Goal: Information Seeking & Learning: Learn about a topic

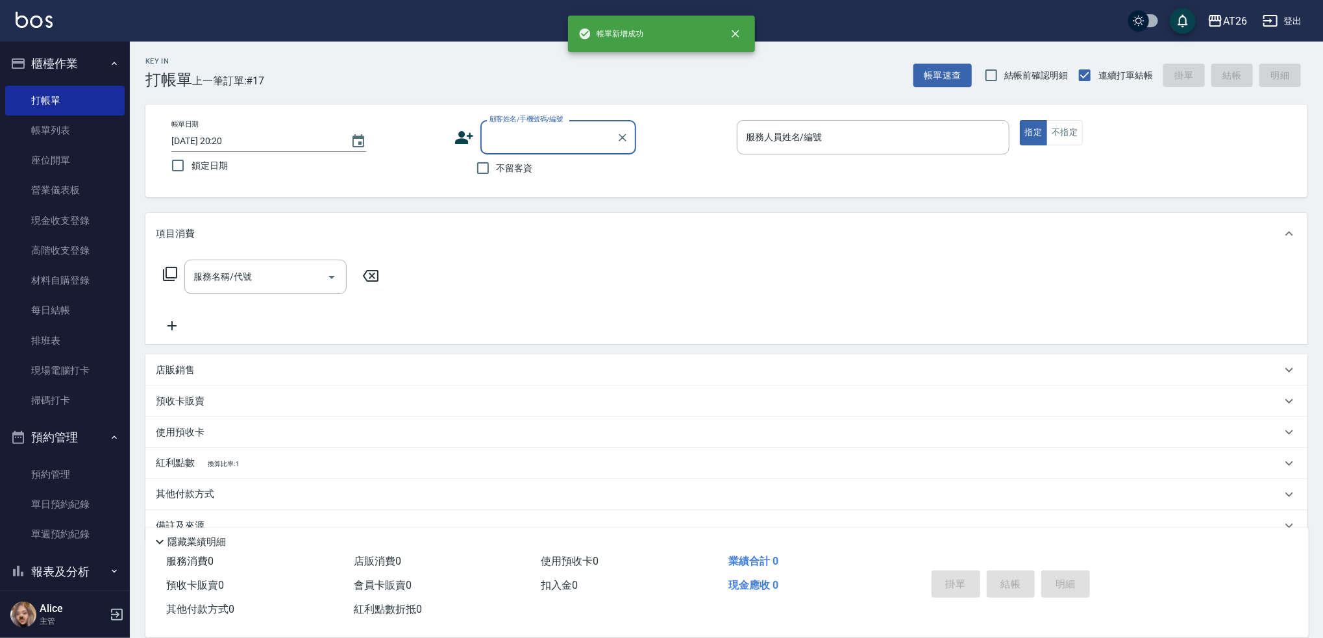
click at [534, 135] on input "顧客姓名/手機號碼/編號" at bounding box center [548, 137] width 125 height 23
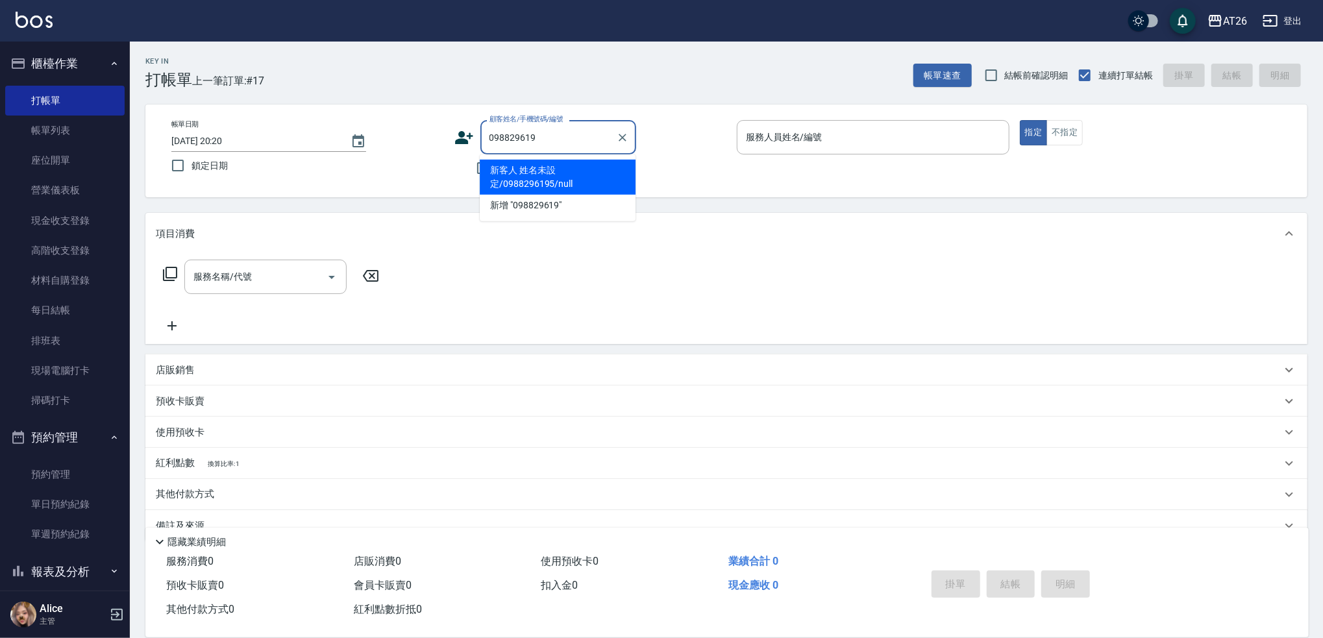
type input "0988296195"
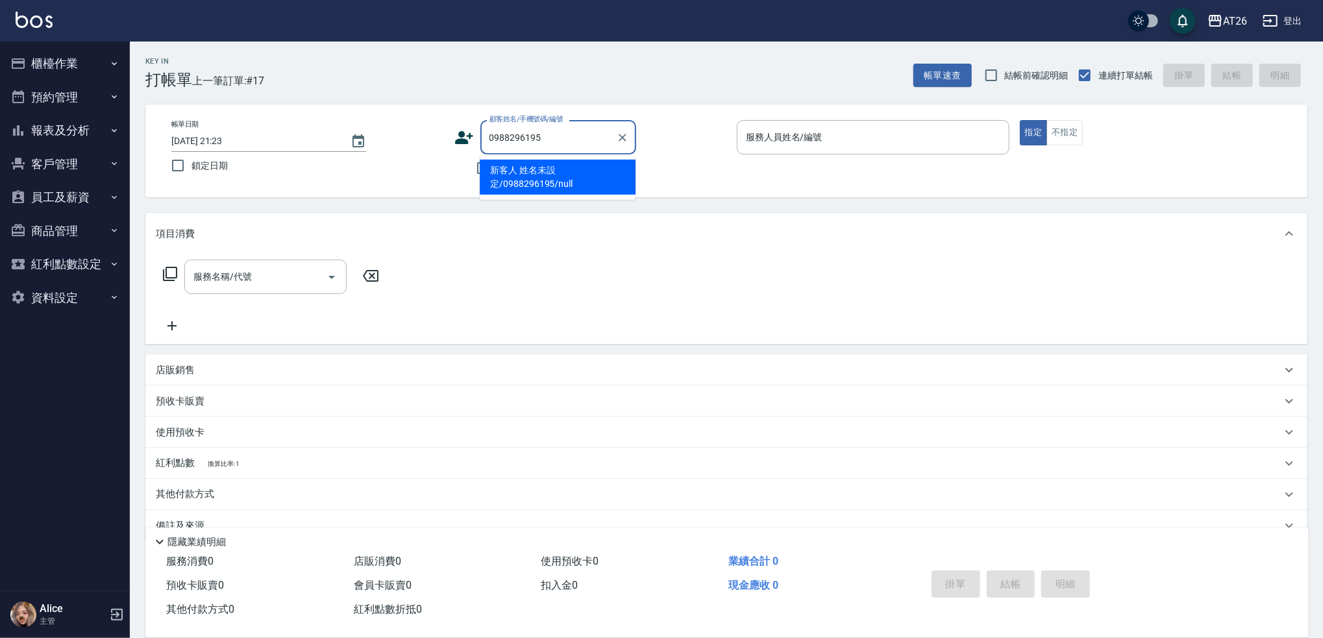
type input "新客人 姓名未設定/0988296195/null"
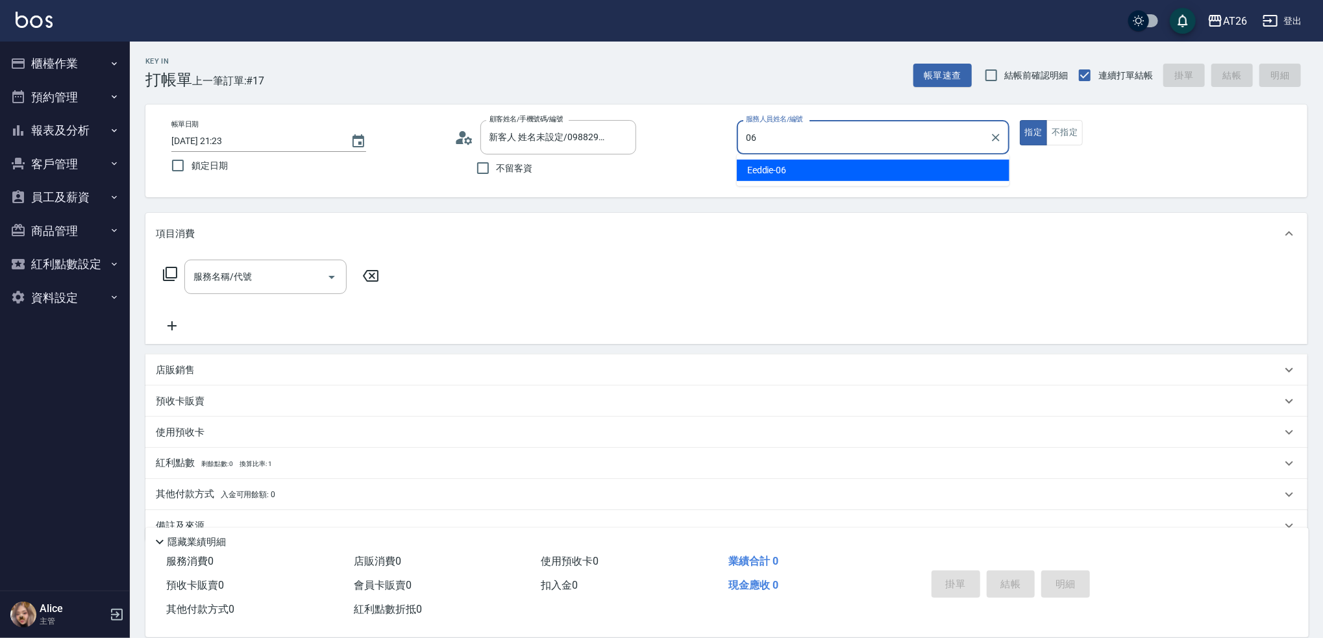
type input "Eeddie-06"
type button "true"
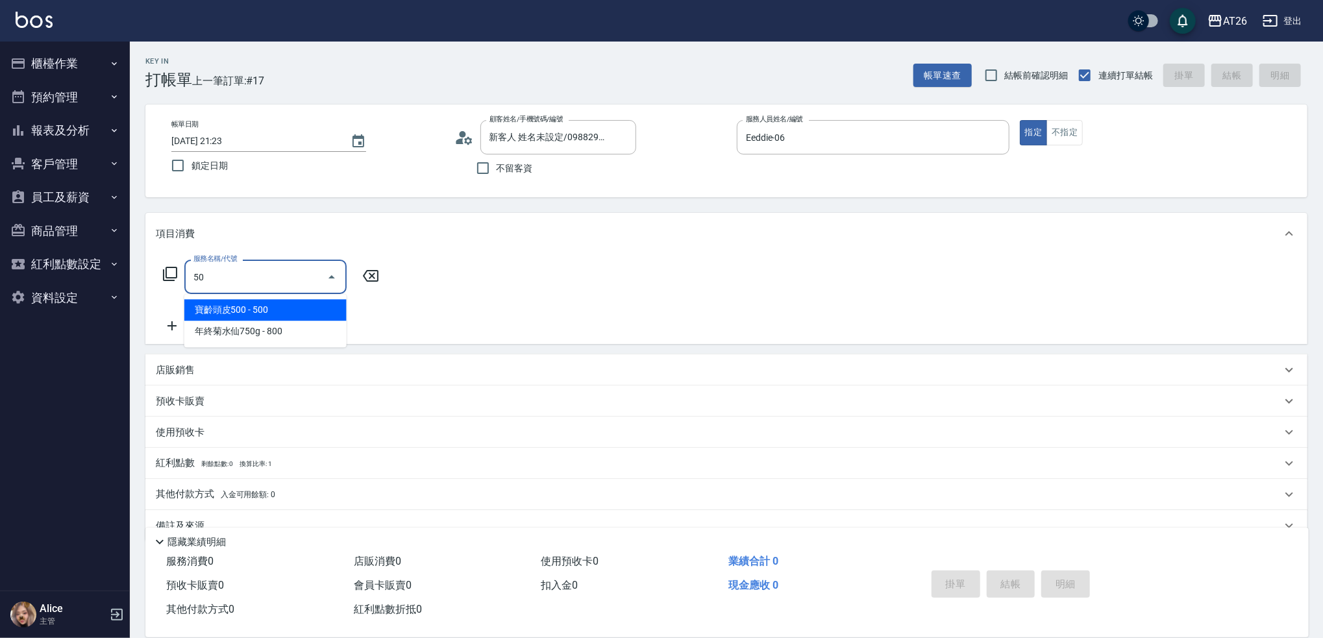
type input "501"
type input "120"
type input "染髮(501)"
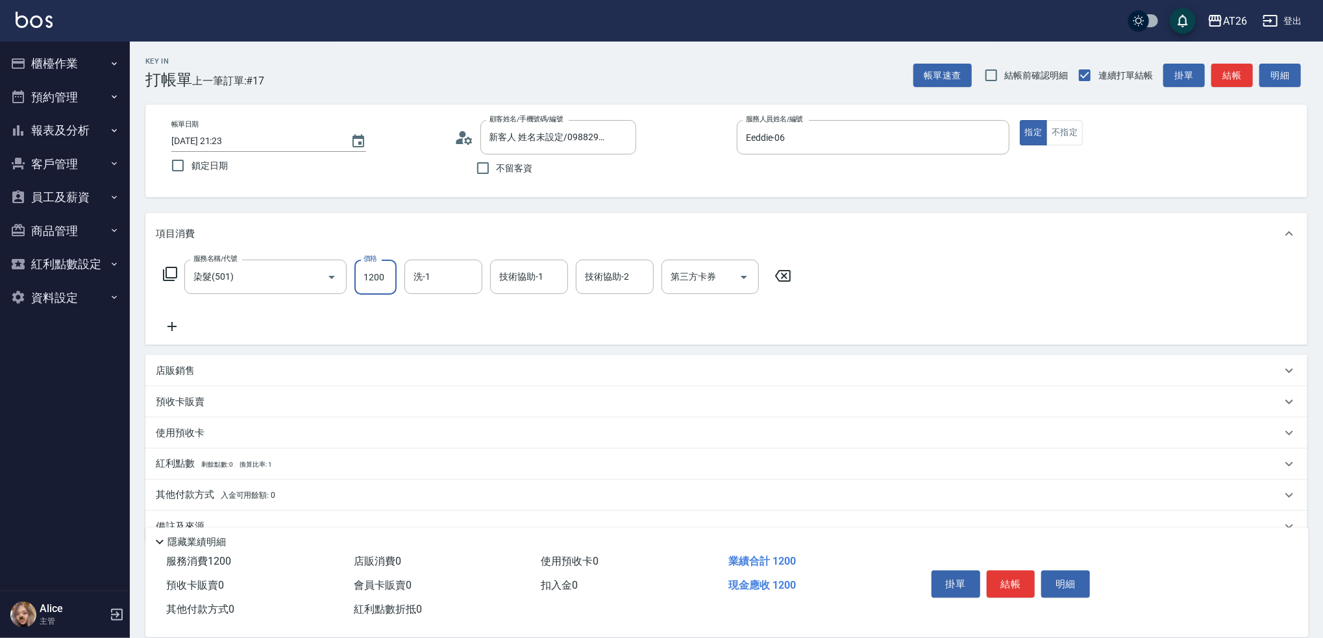
type input "2"
type input "0"
type input "299"
type input "20"
type input "2999"
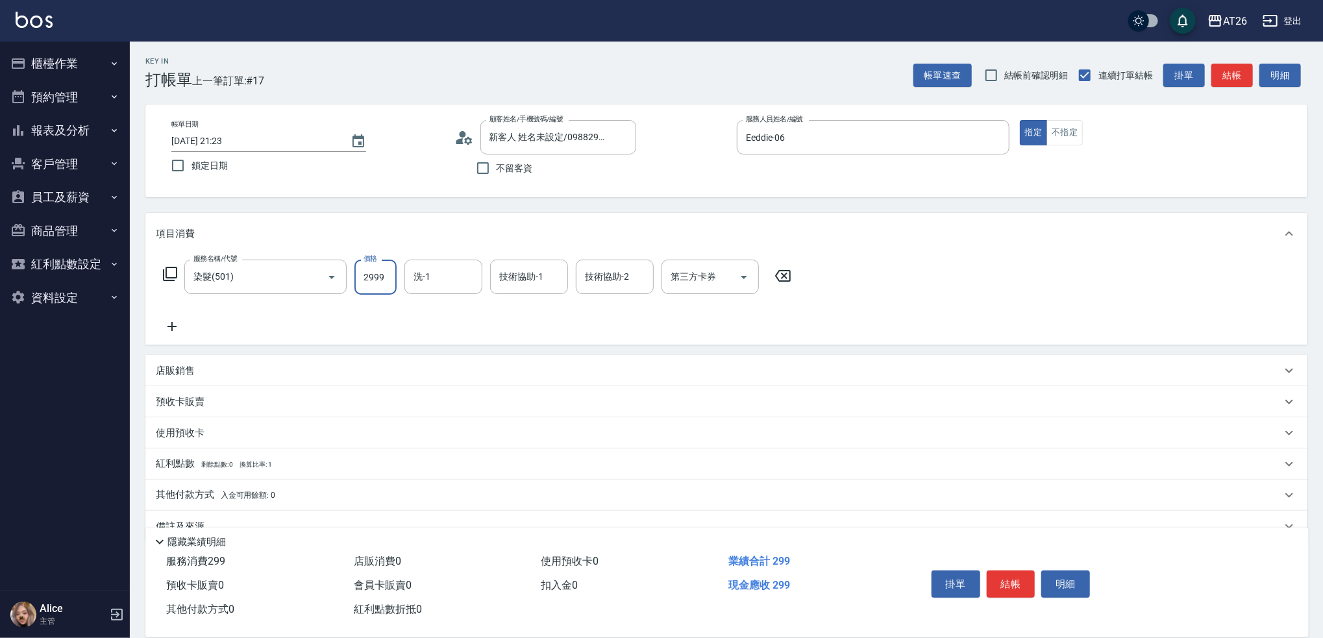
type input "290"
type input "2999"
type input "tony-46"
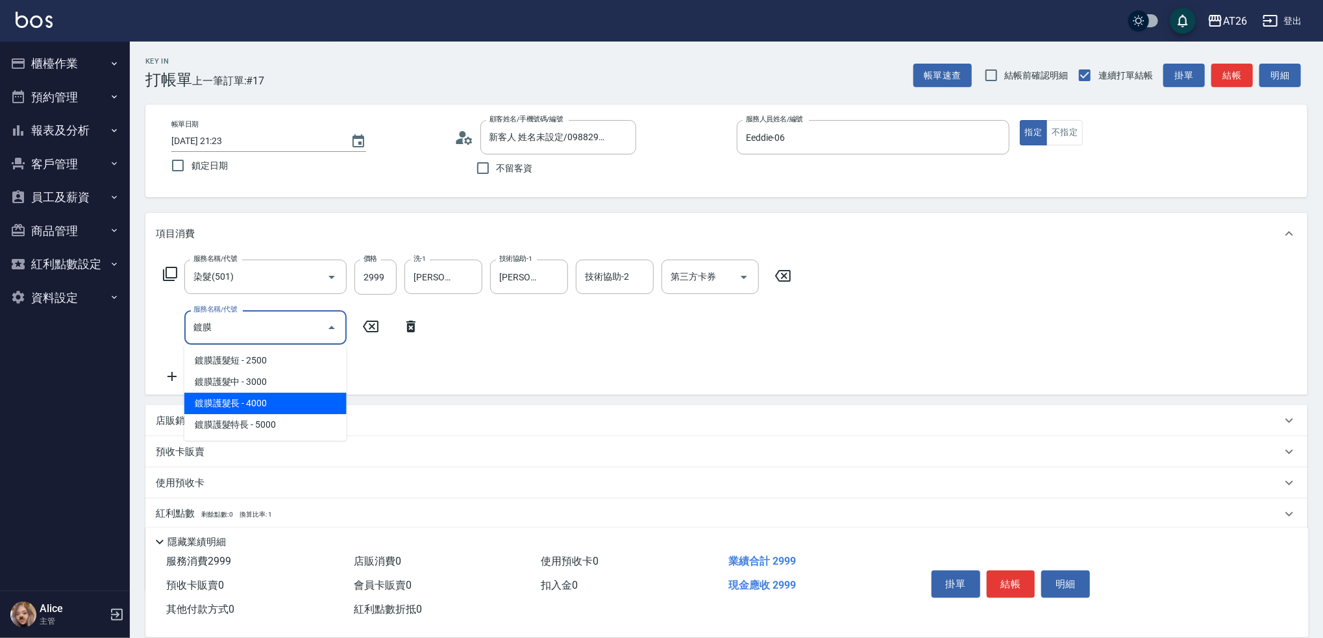
type input "鍍膜護髮長(643)"
type input "690"
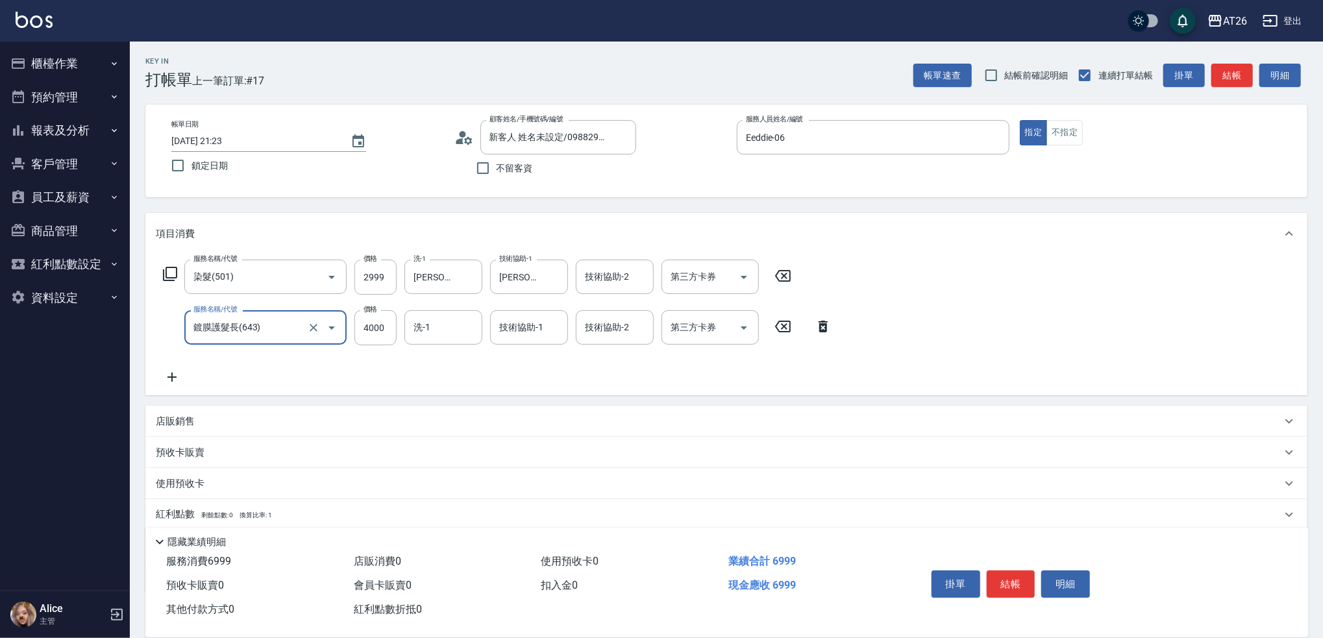
type input "鍍膜護髮長(643)"
type input "tony-46"
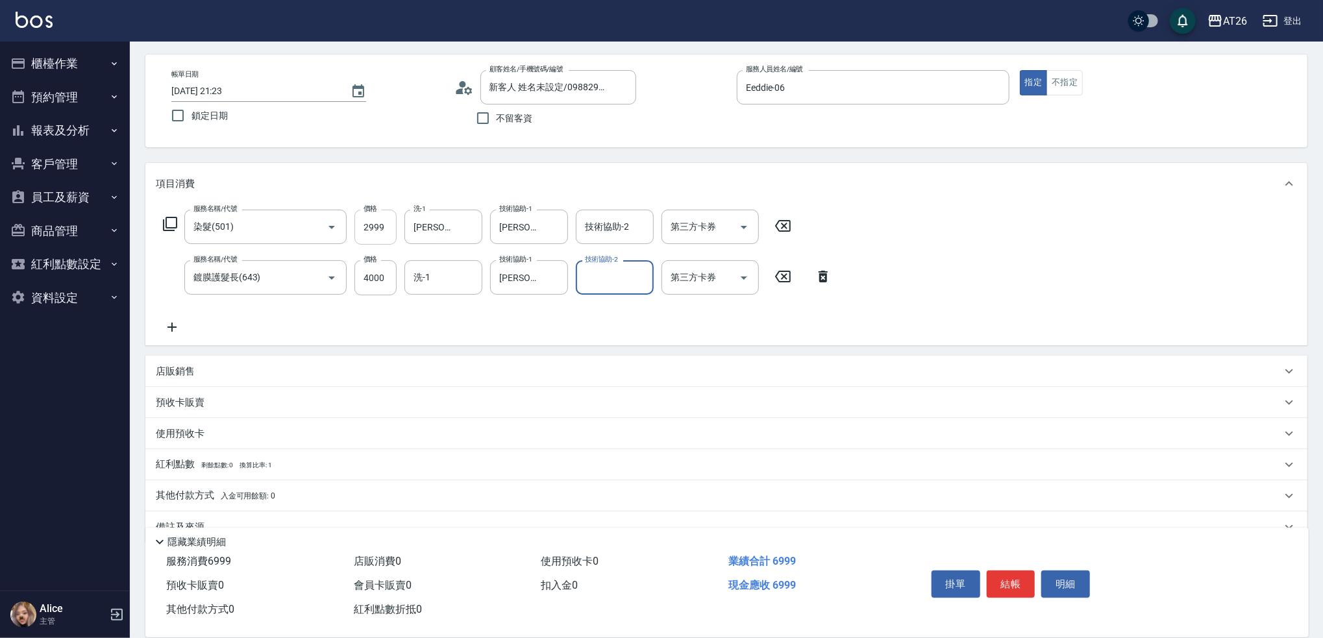
scroll to position [76, 0]
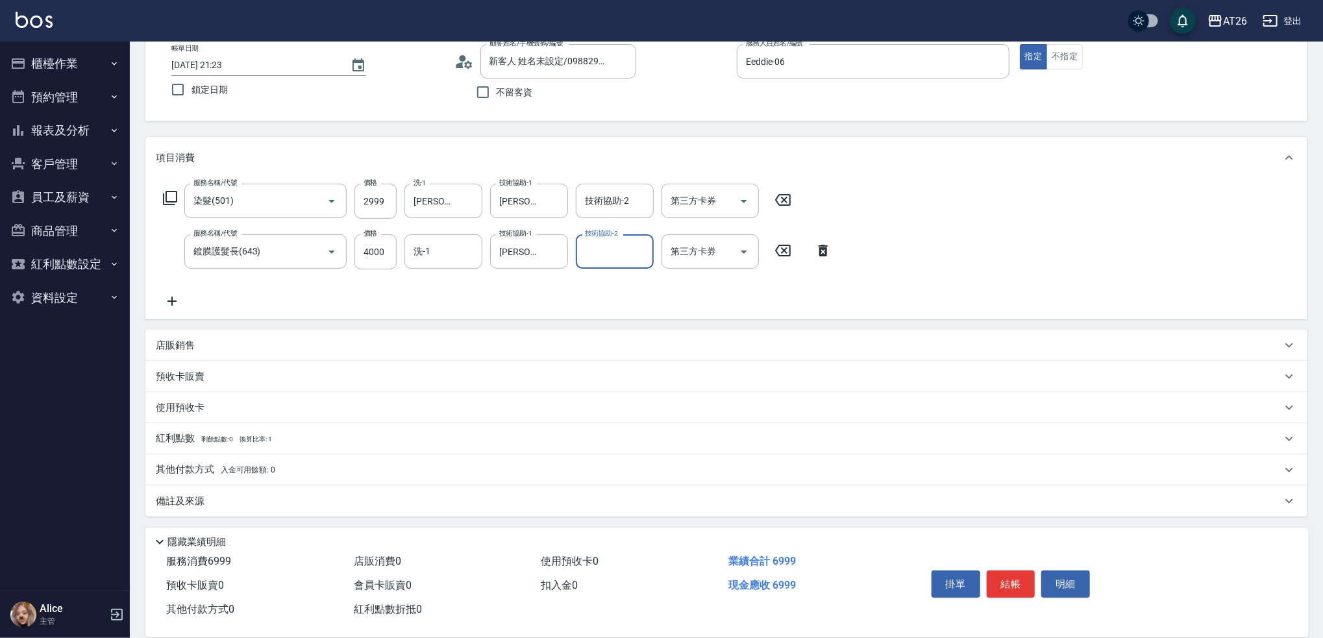
click at [230, 480] on div "其他付款方式 入金可用餘額: 0" at bounding box center [726, 470] width 1162 height 31
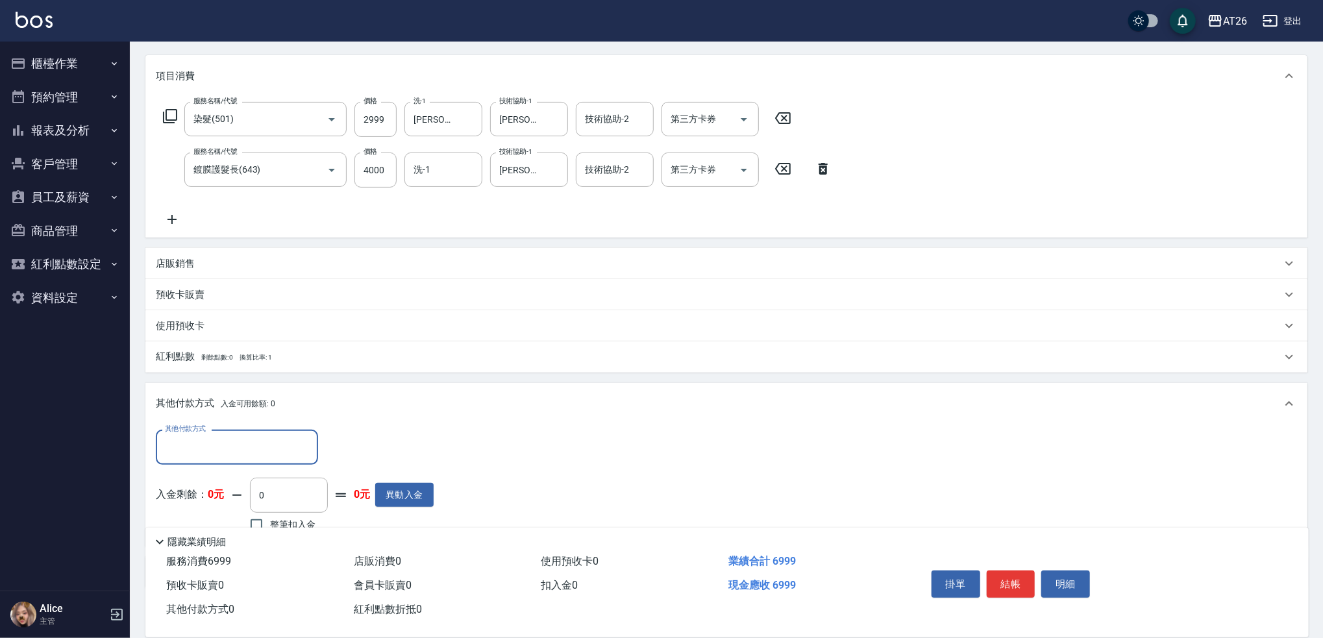
scroll to position [229, 0]
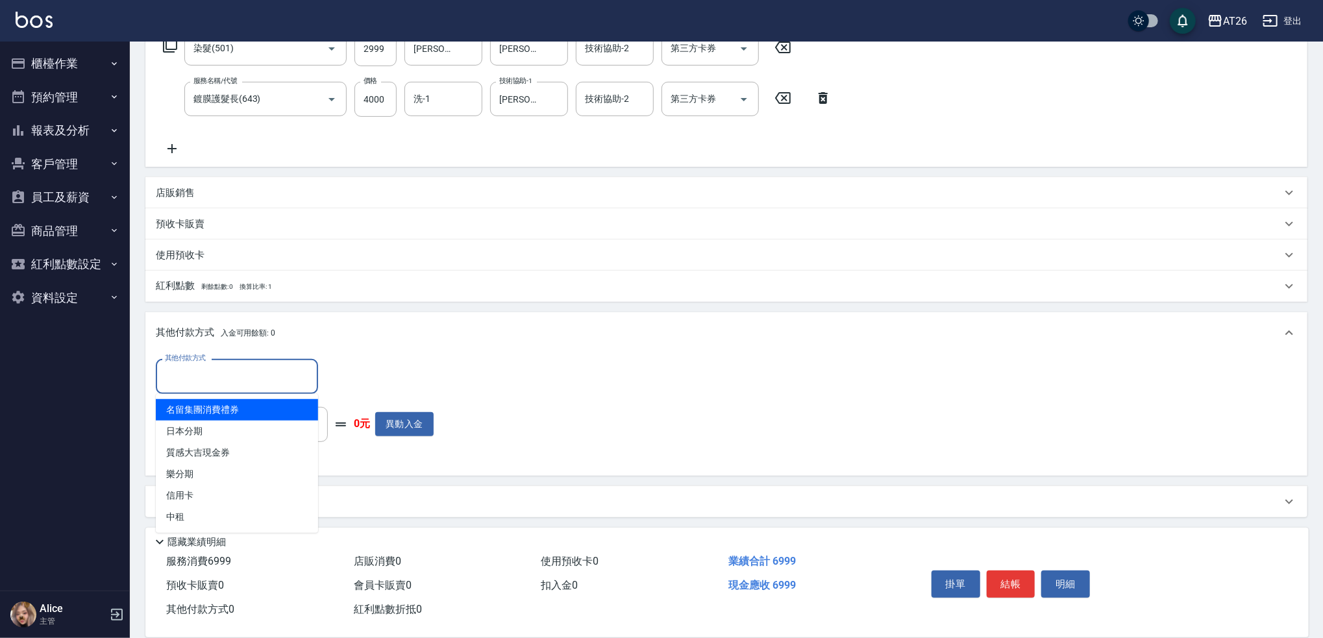
click at [206, 383] on input "其他付款方式" at bounding box center [237, 376] width 151 height 23
click at [223, 425] on span "日本分期" at bounding box center [237, 431] width 162 height 21
type input "日本分期"
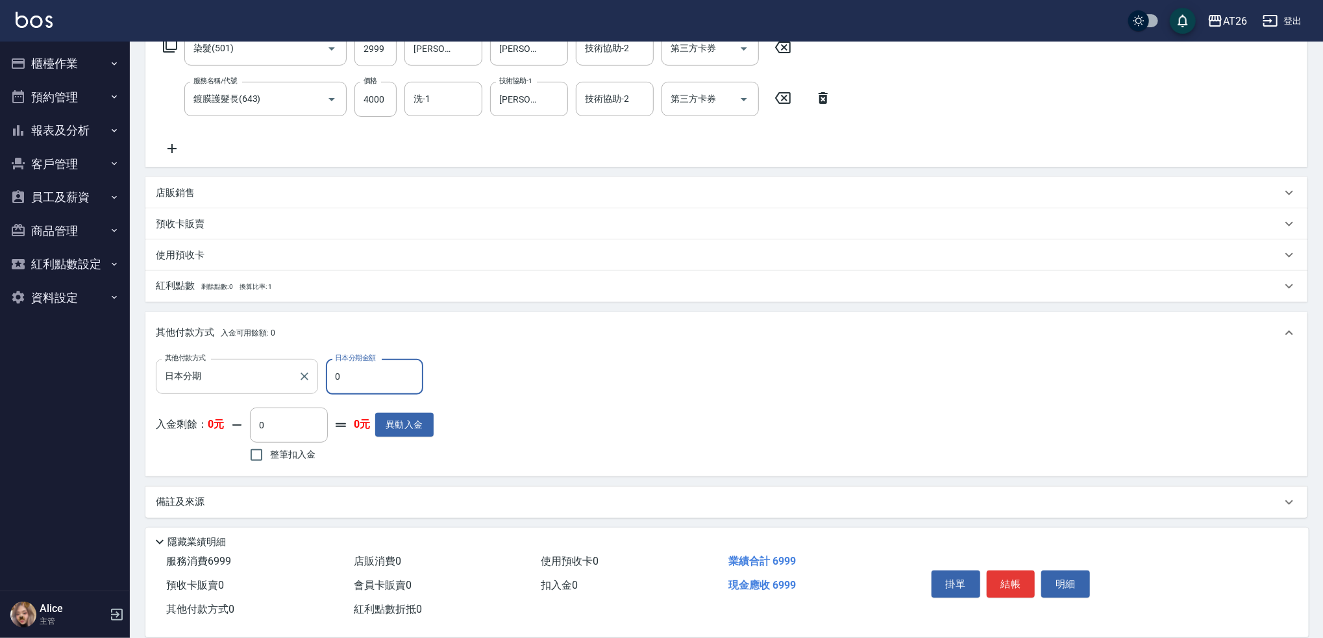
click at [232, 382] on input "日本分期" at bounding box center [227, 376] width 131 height 23
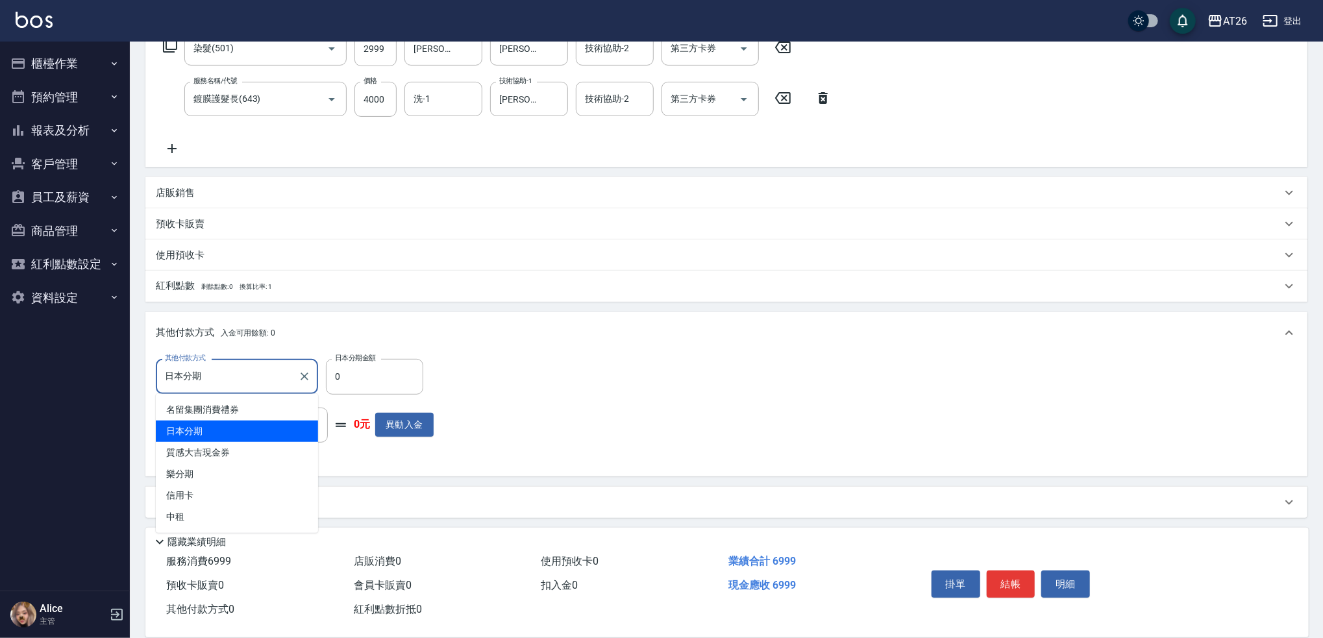
click at [223, 431] on span "日本分期" at bounding box center [237, 431] width 162 height 21
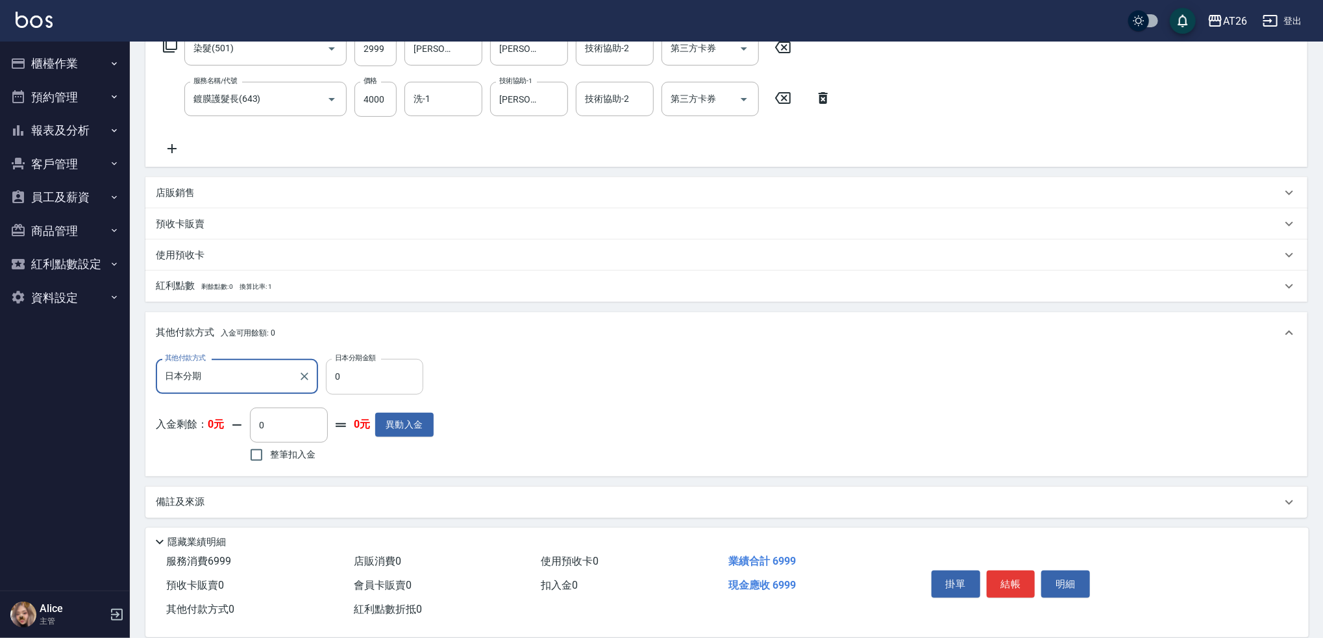
click at [356, 380] on input "0" at bounding box center [374, 376] width 97 height 35
type input "69"
type input "630"
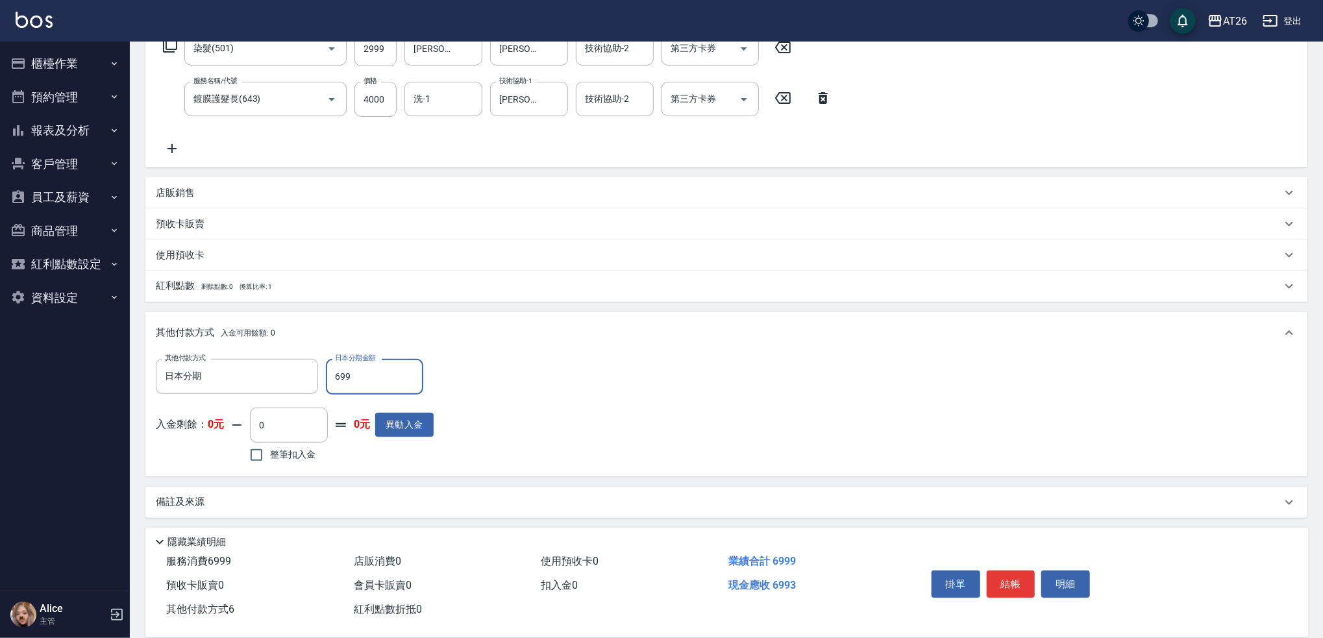
type input "6999"
type input "0"
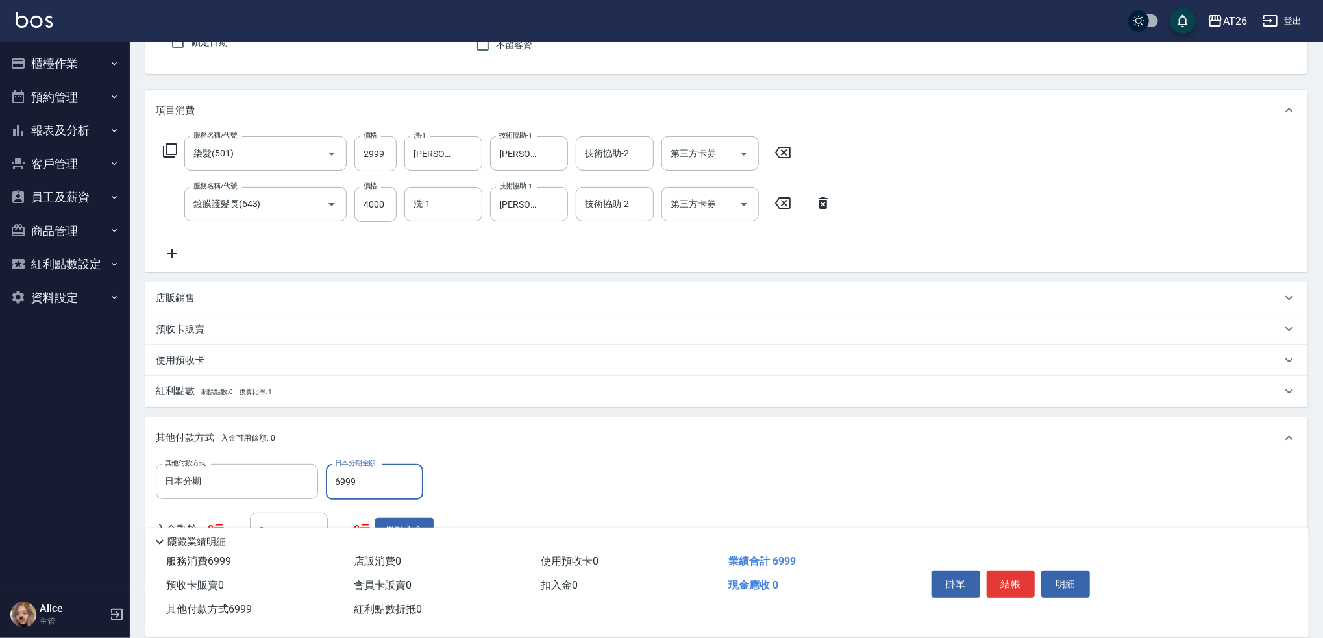
scroll to position [0, 0]
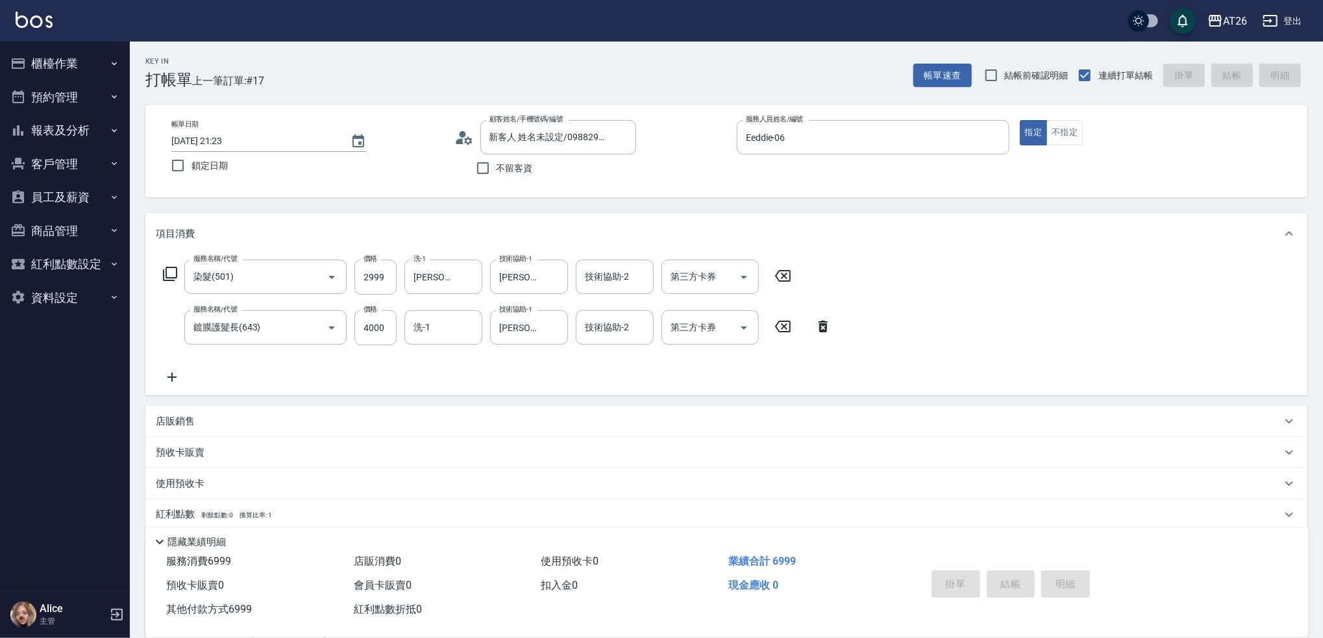
type input "2025/10/07 21:24"
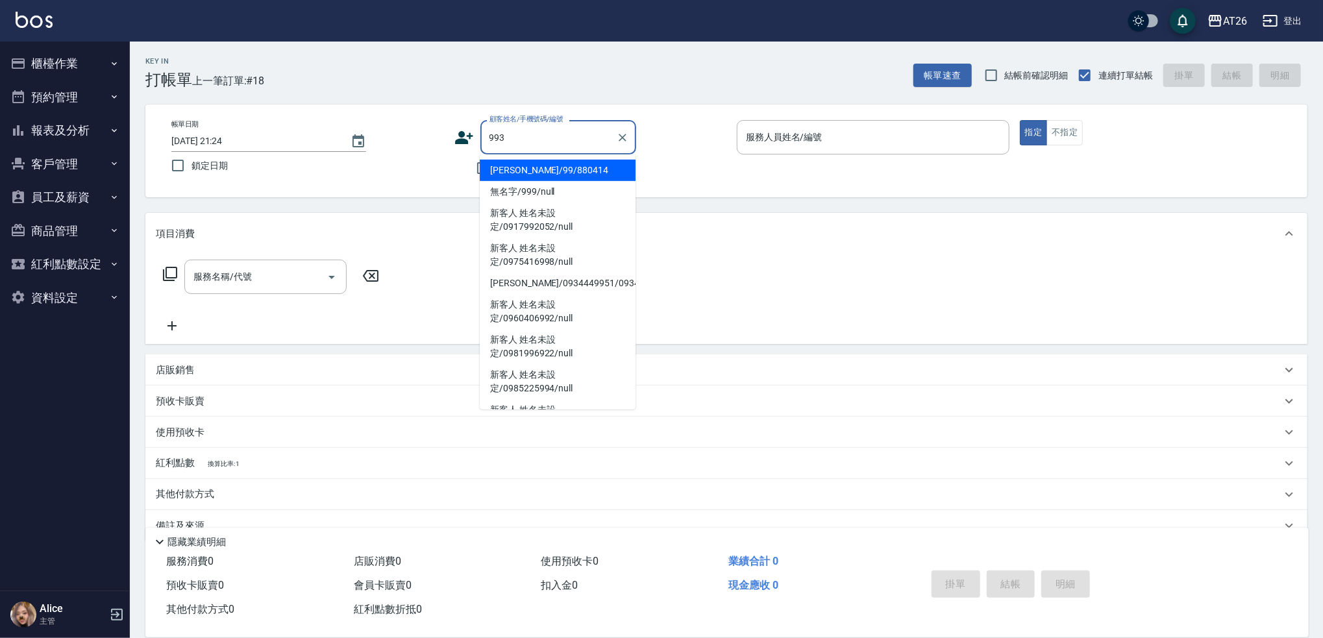
type input "黃琮詠/0983899313/0983899313"
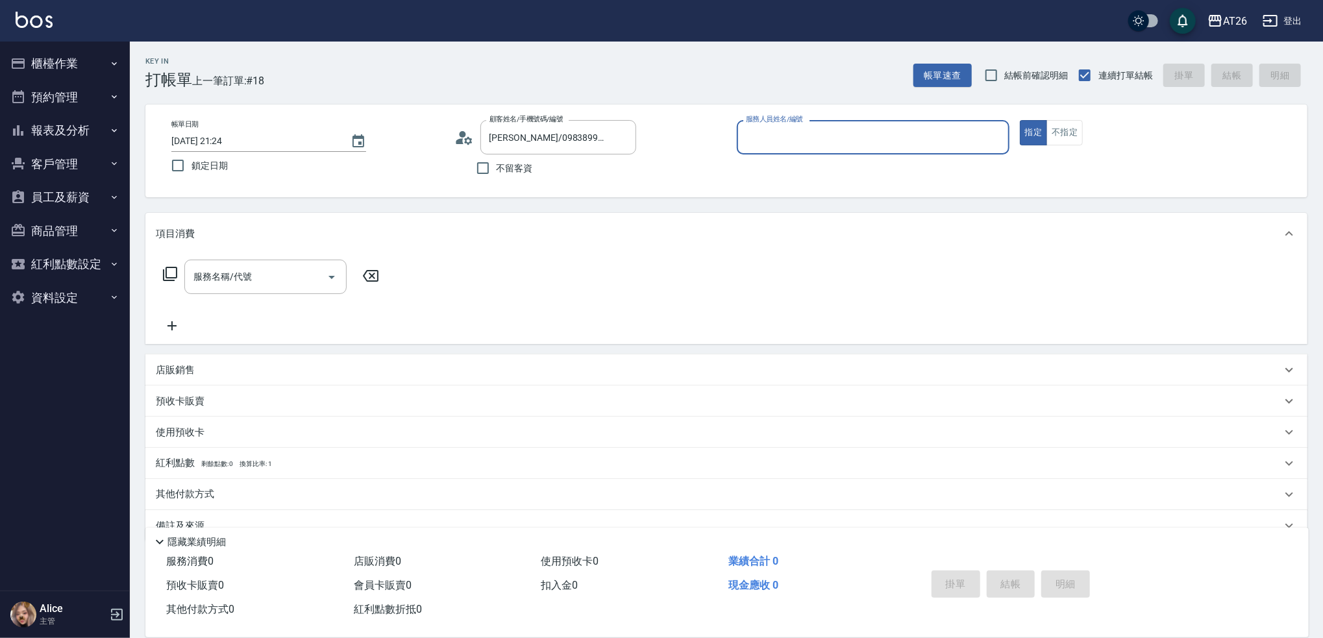
type input "NIC-05"
type input "無名字/993/null"
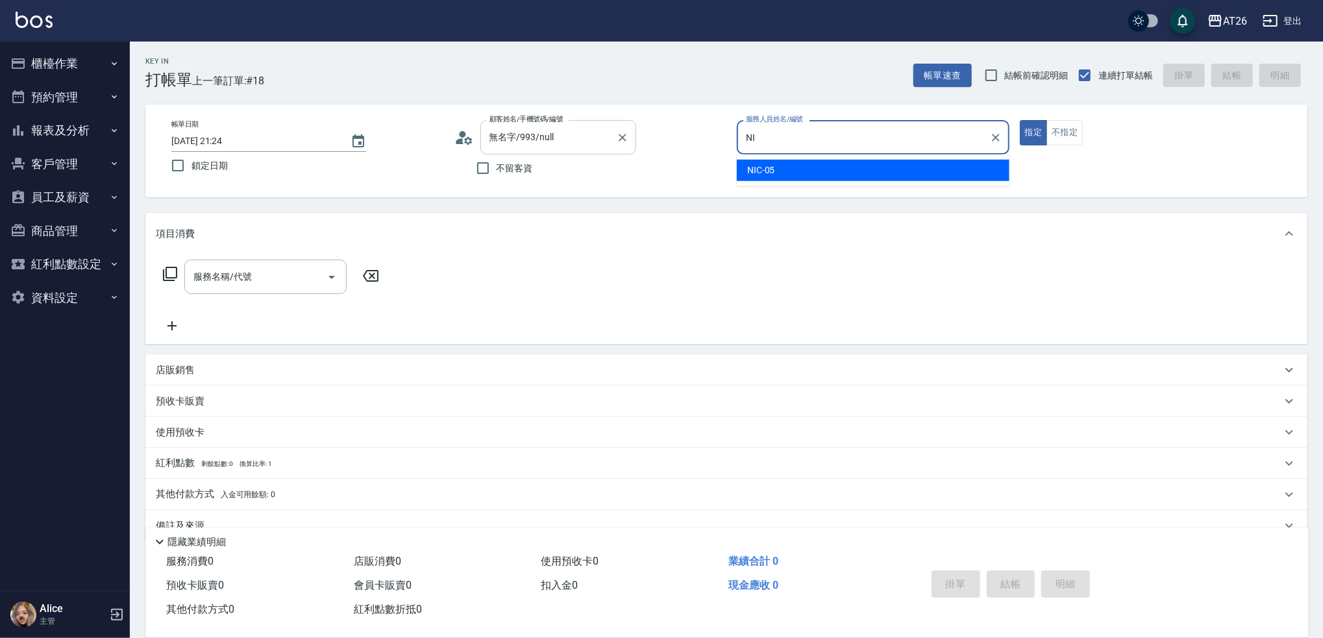
type input "NIC-05"
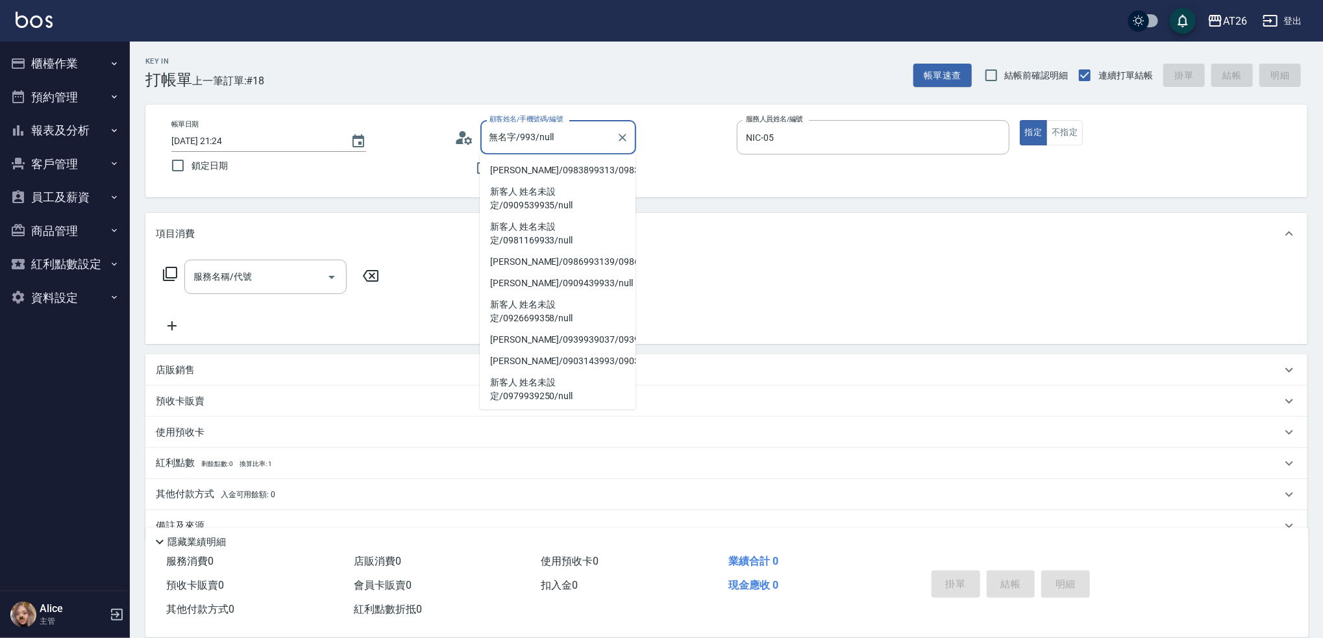
click at [582, 133] on input "無名字/993/null" at bounding box center [548, 137] width 125 height 23
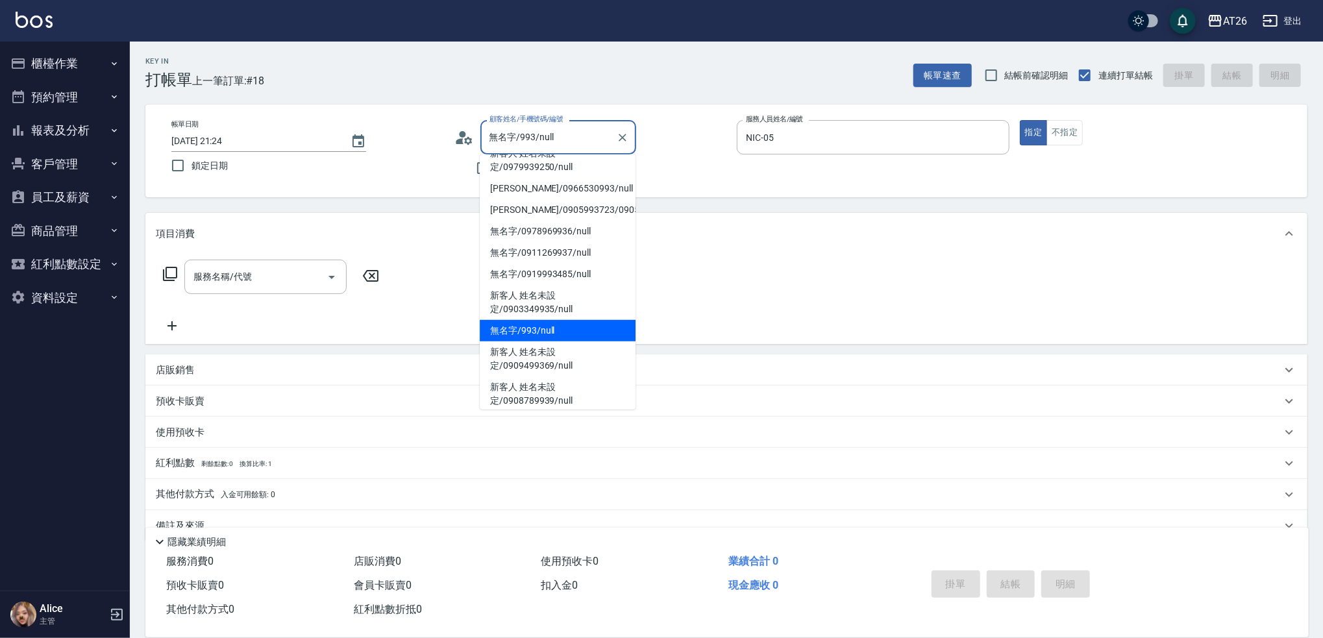
click at [582, 133] on input "無名字/993/null" at bounding box center [548, 137] width 125 height 23
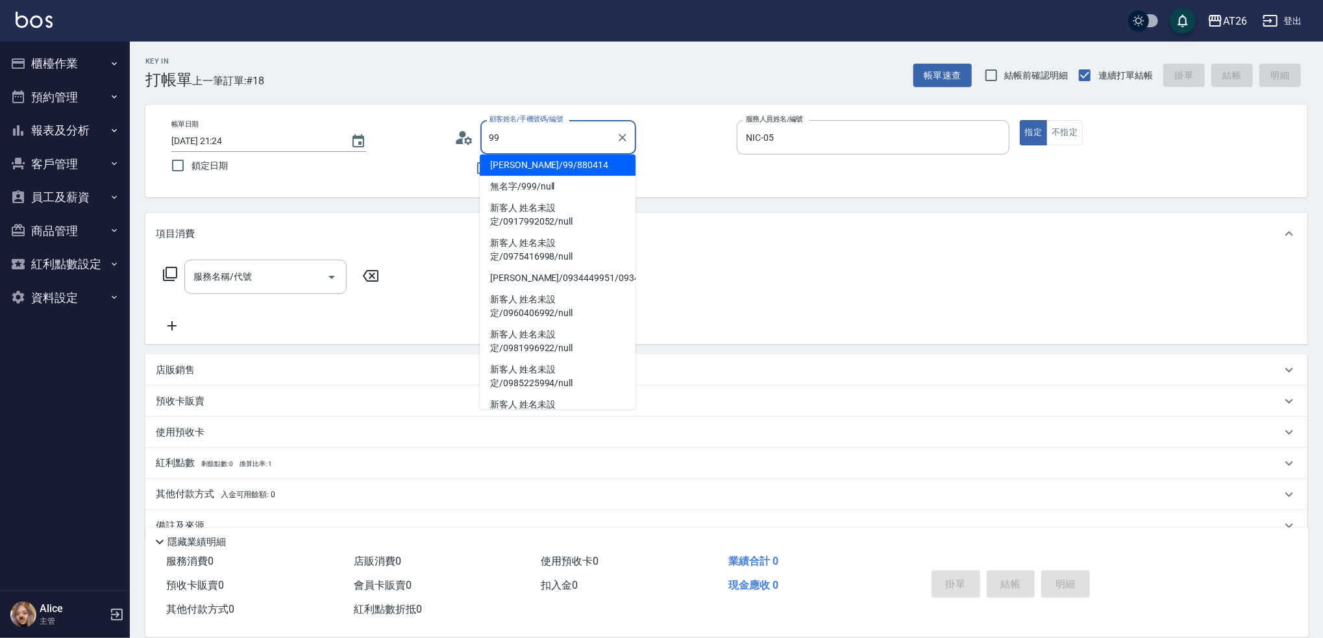
type input "吳昊軒/99/880414"
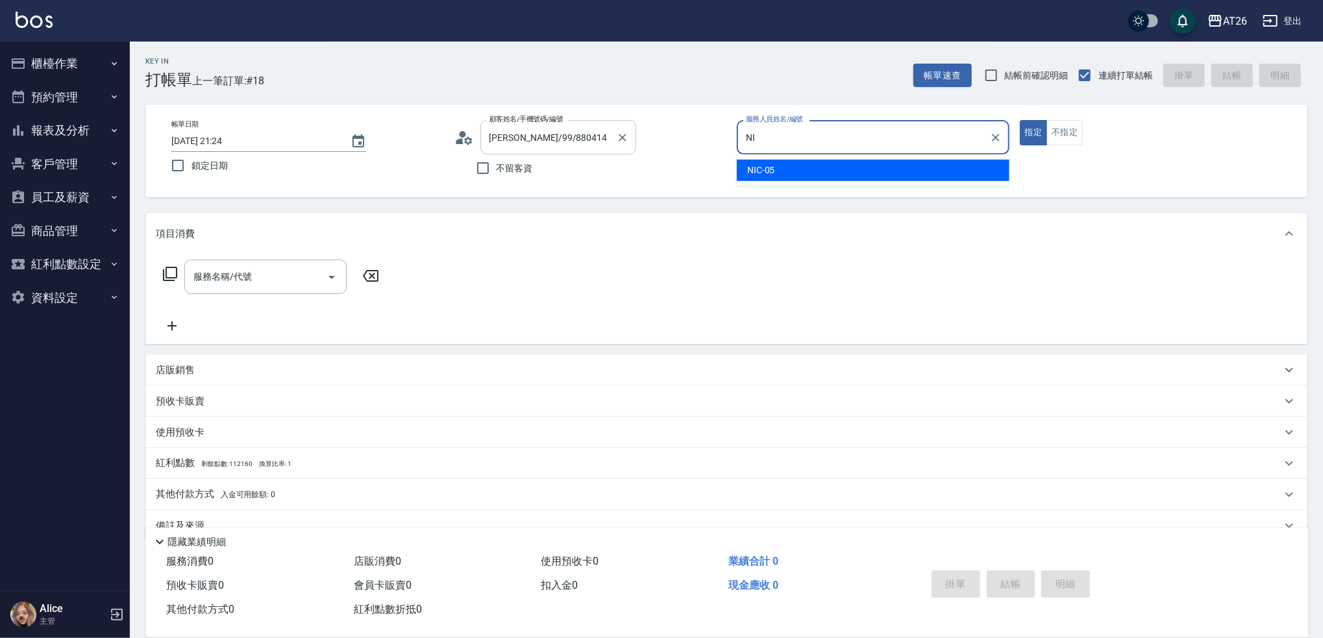
type input "N"
type input "ALICE-08"
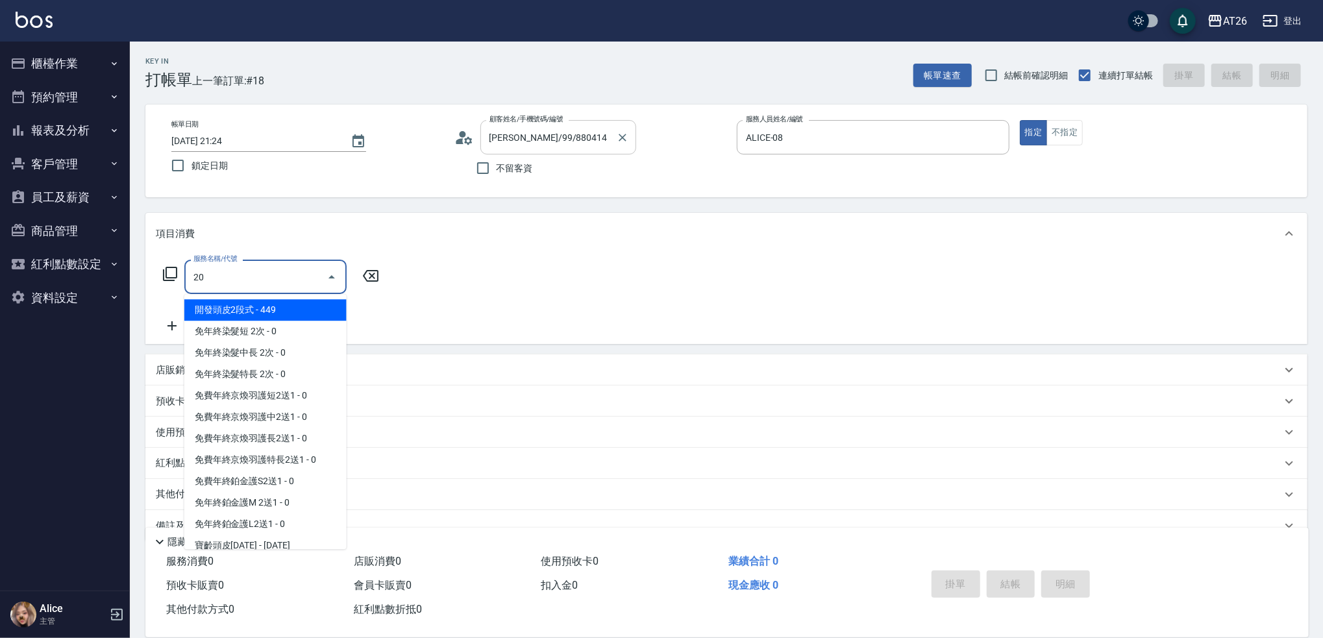
type input "201"
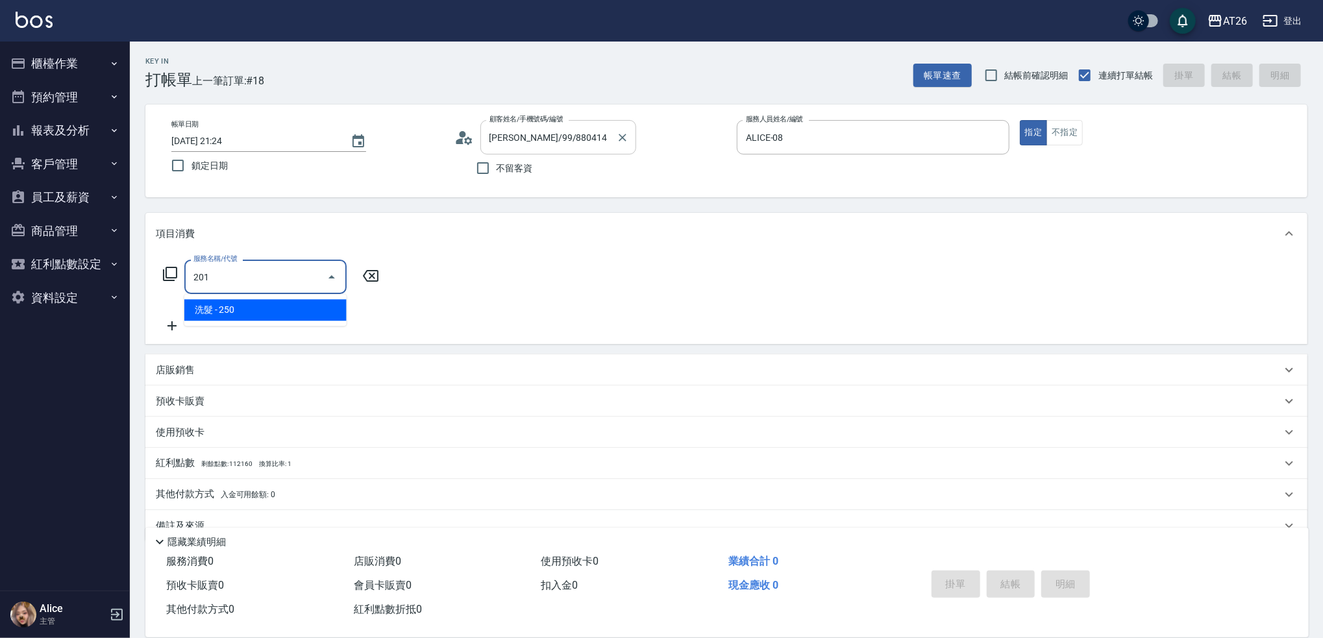
type input "20"
type input "洗髮(201)"
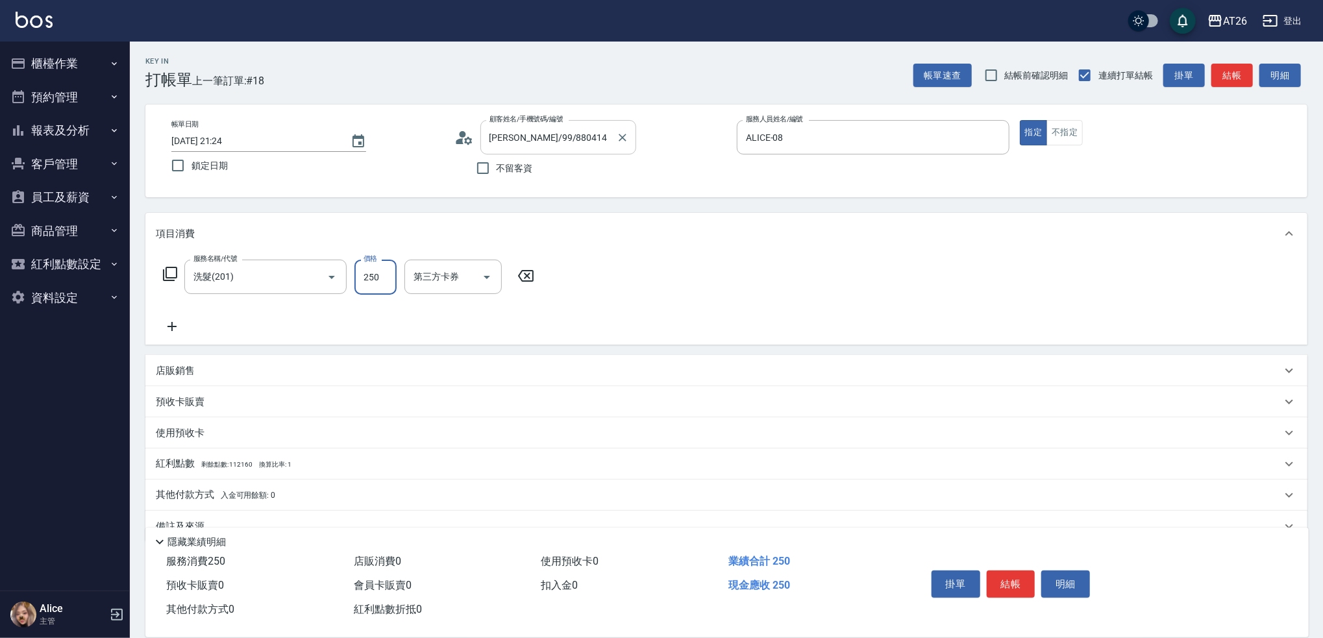
type input "4"
type input "0"
type input "400"
type input "40"
type input "400"
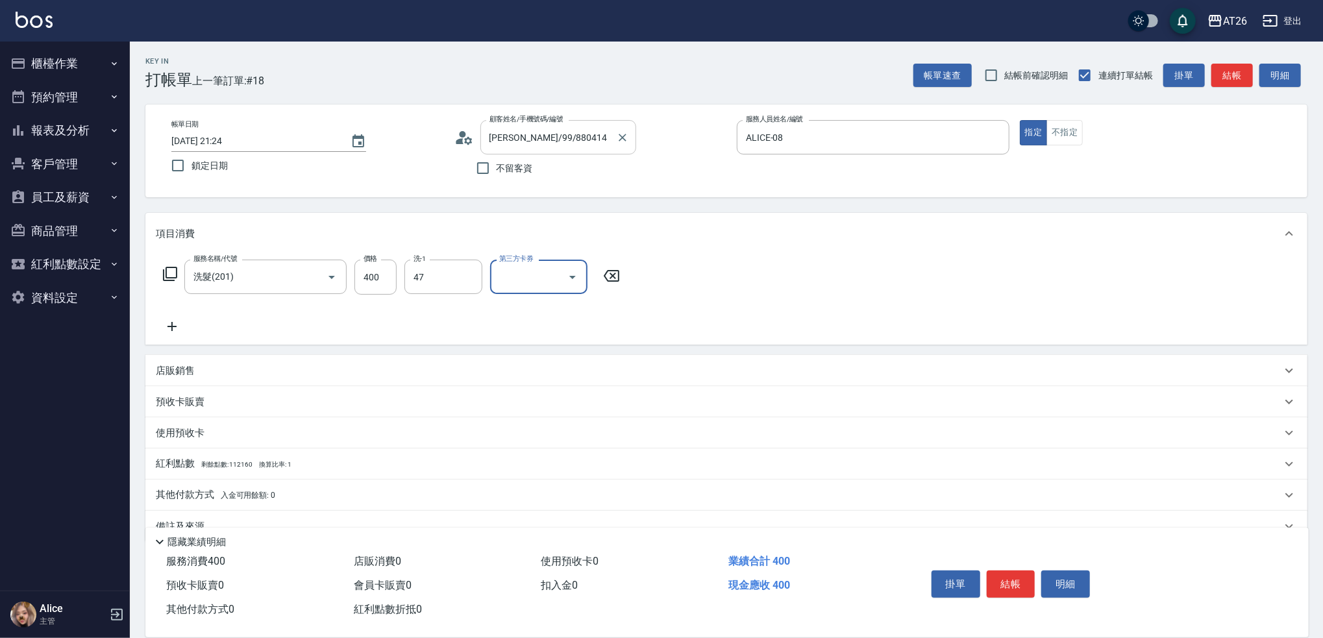
type input "Tammy-47"
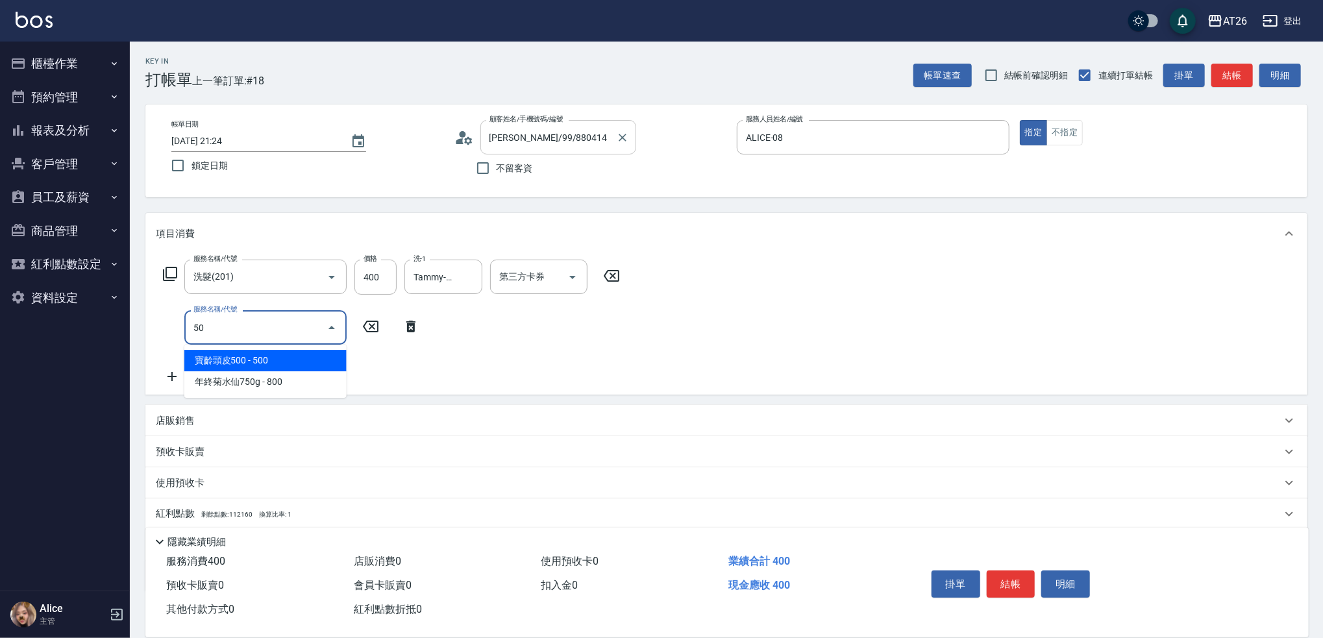
type input "503"
type input "130"
type input "局部染(503)"
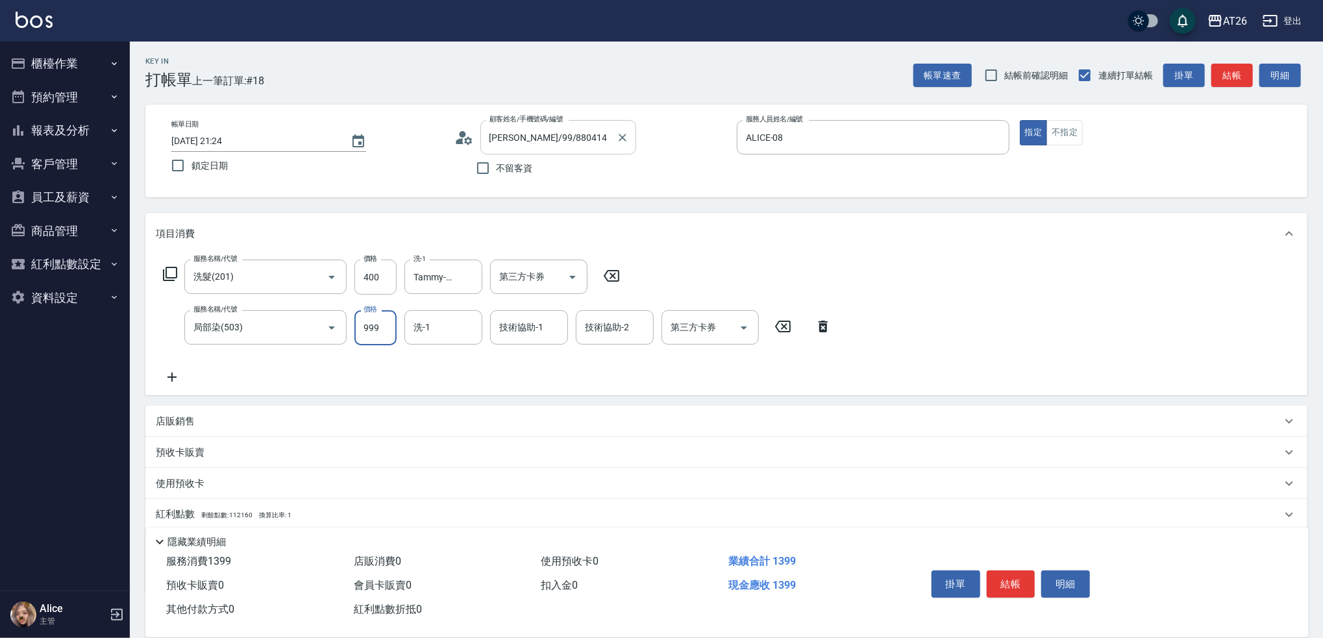
type input "1"
type input "40"
type input "100"
type input "50"
type input "1000"
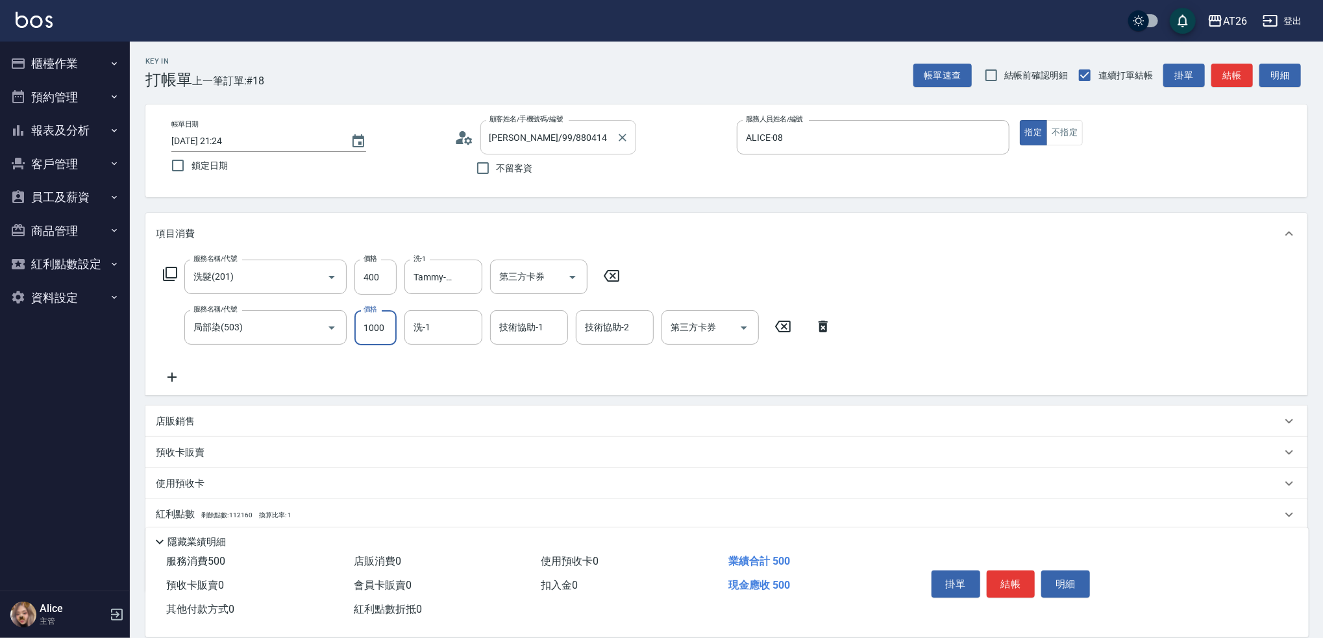
type input "140"
type input "1000"
type input "Tammy-47"
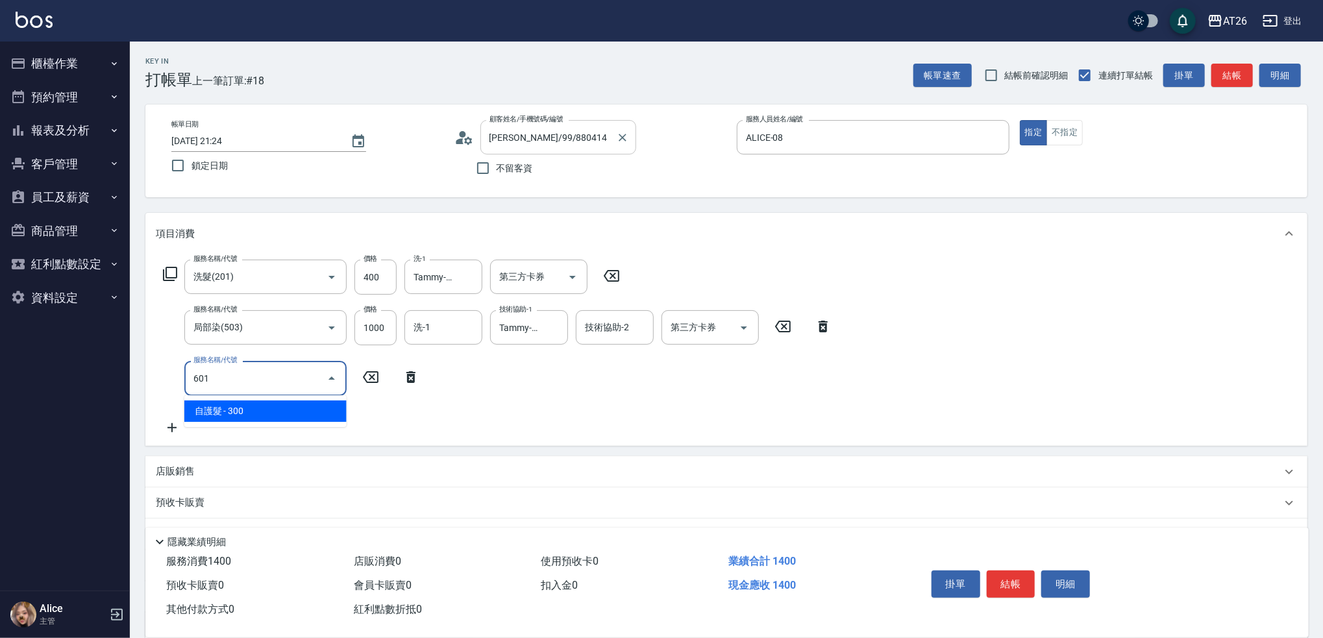
type input "601"
type input "170"
type input "自護髮(601)"
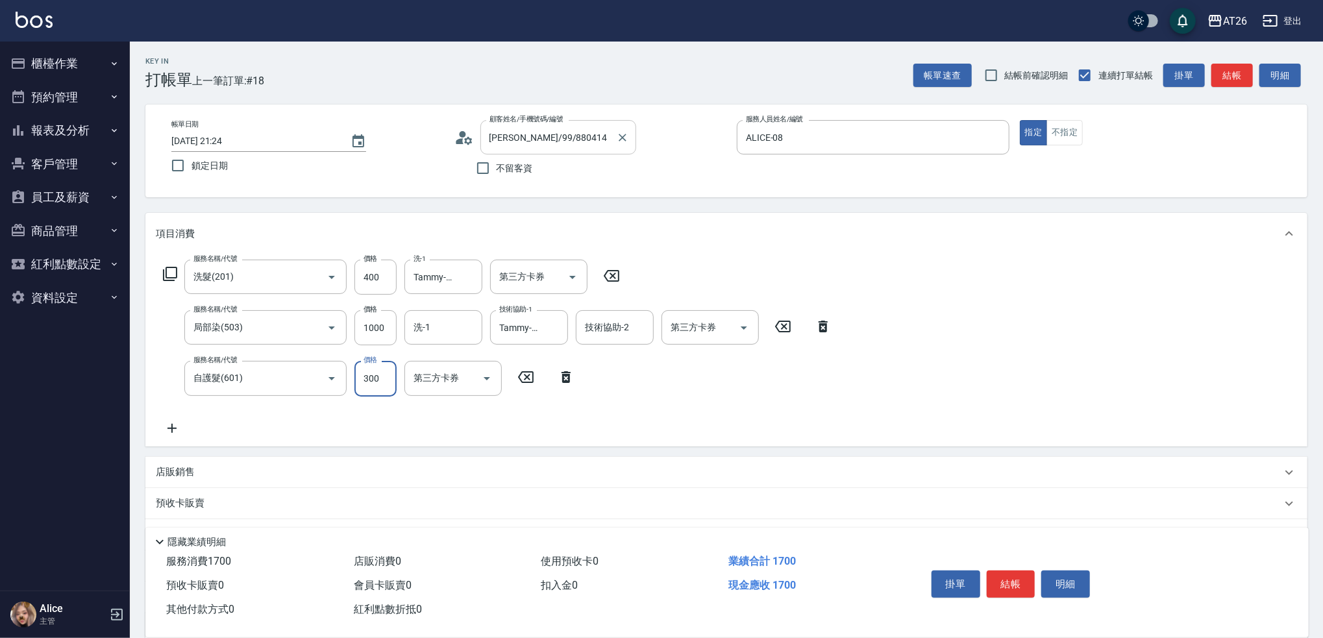
type input "2"
type input "140"
type input "250"
type input "390"
type input "2500"
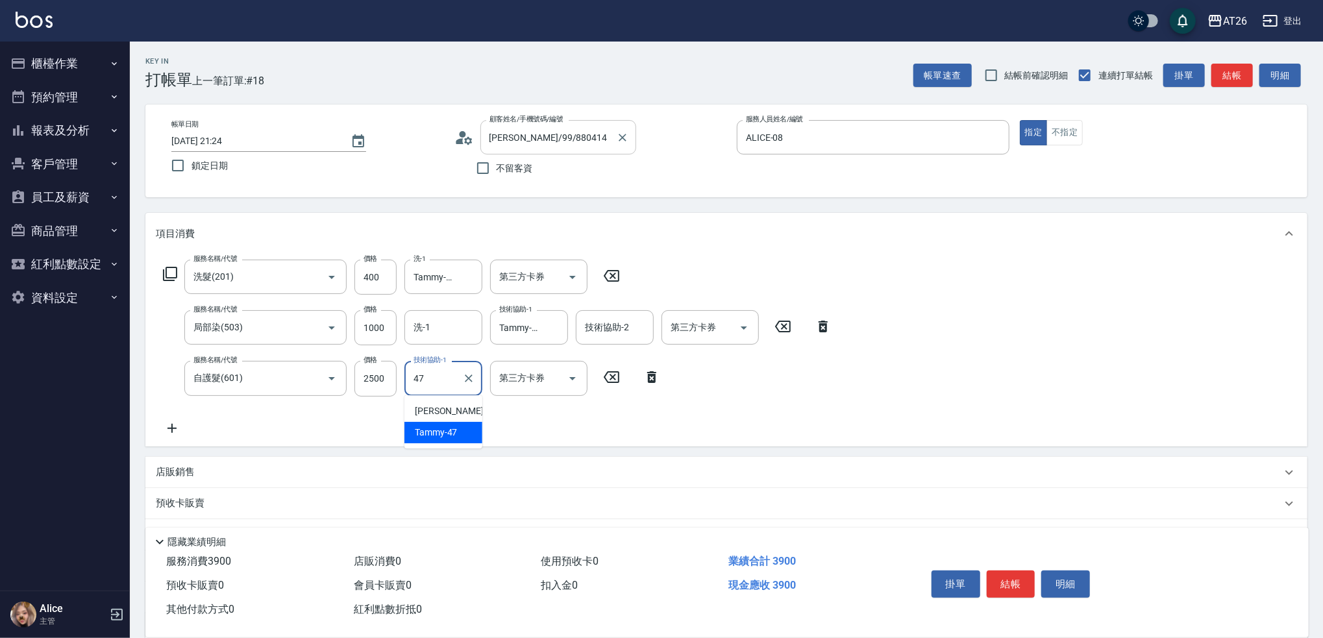
type input "Tammy-47"
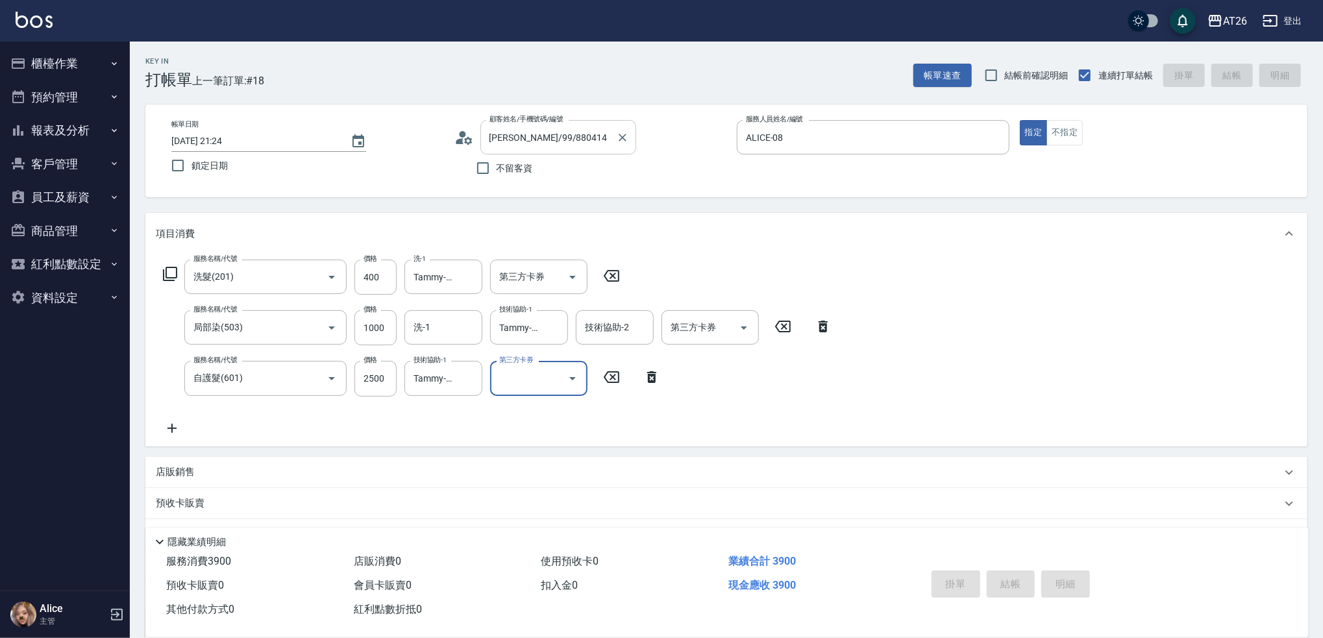
type input "2025/10/07 21:25"
type input "0"
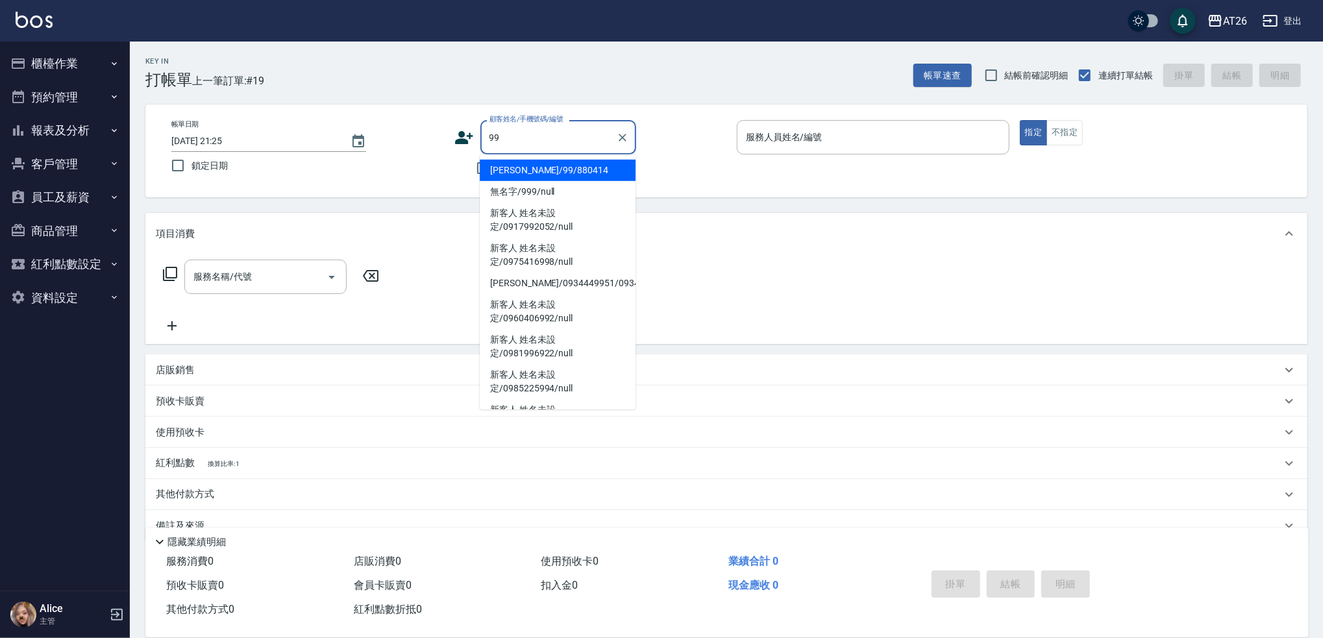
type input "吳昊軒/99/880414"
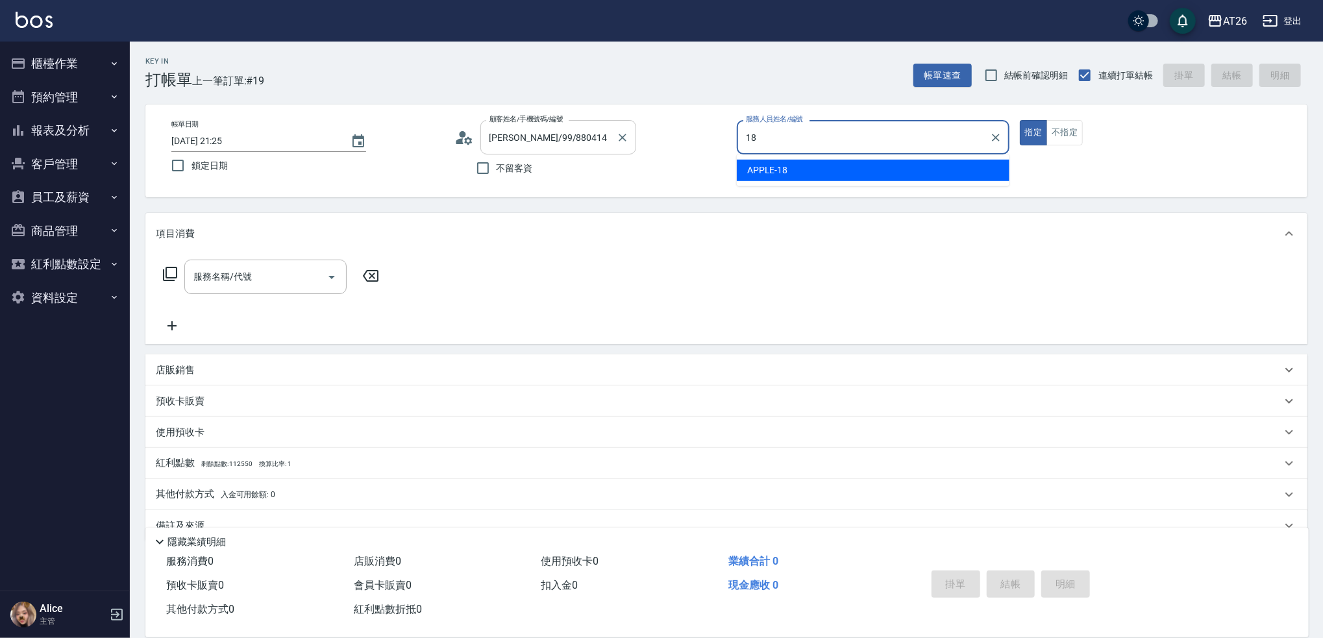
type input "APPLE-18"
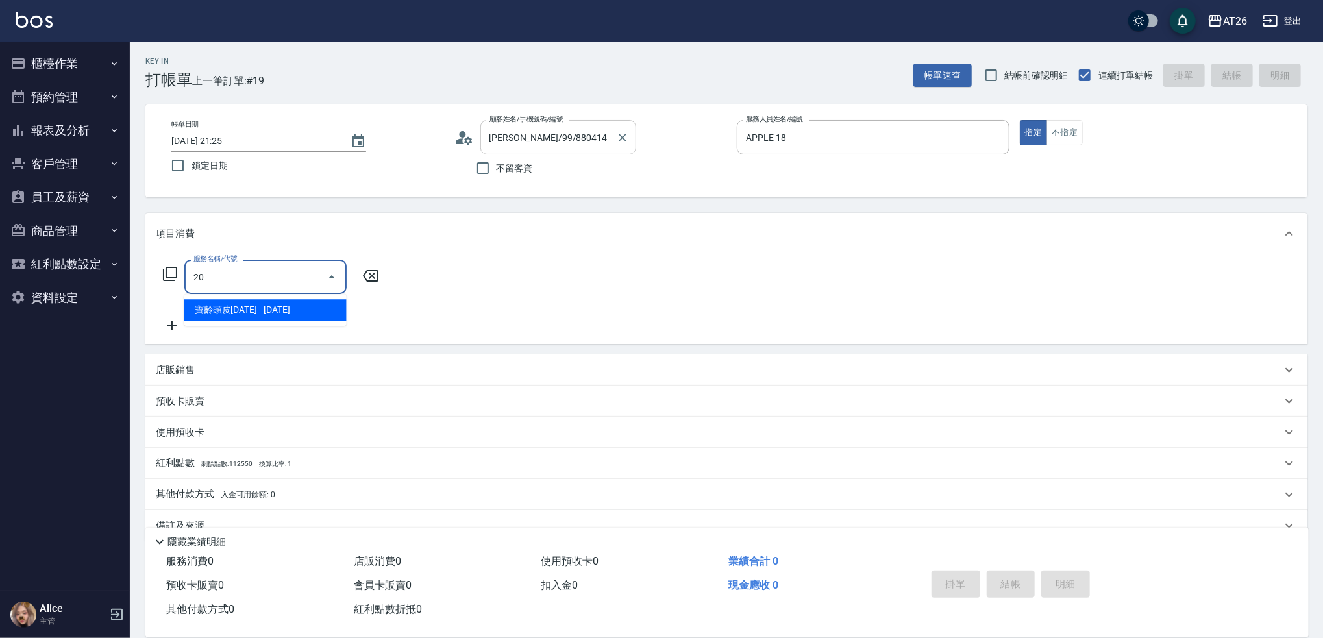
type input "201"
type input "20"
type input "洗髮(201)"
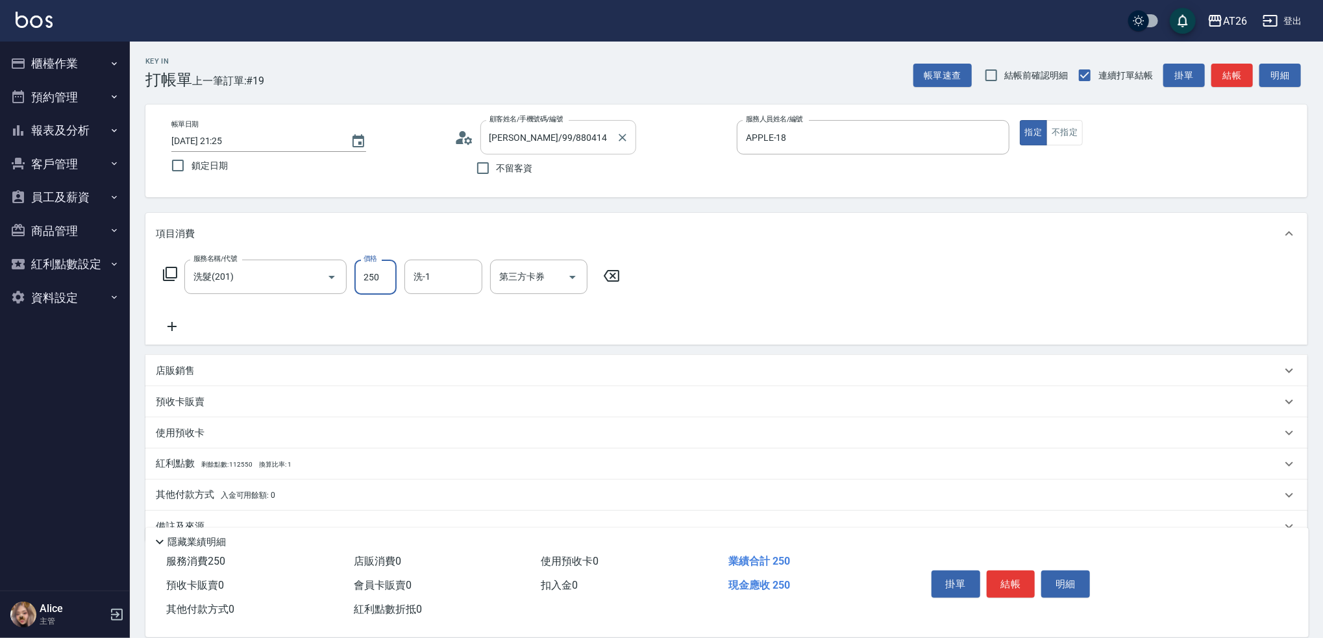
type input "6"
type input "0"
type input "600"
type input "60"
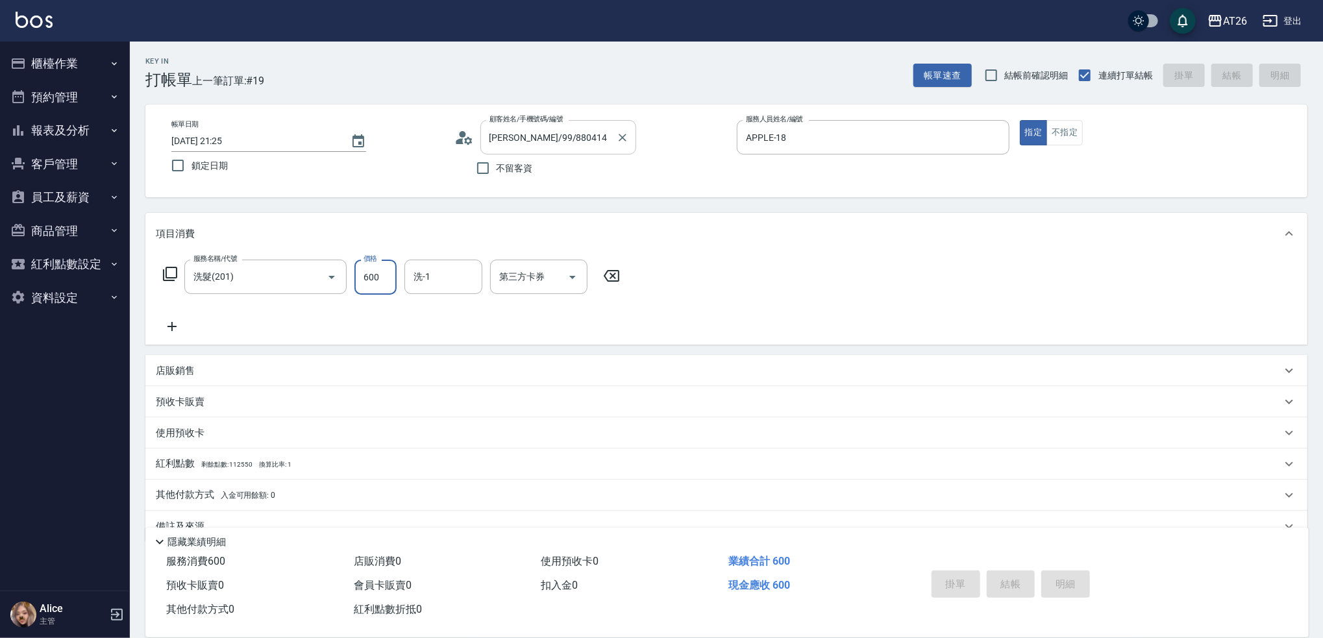
type input "0"
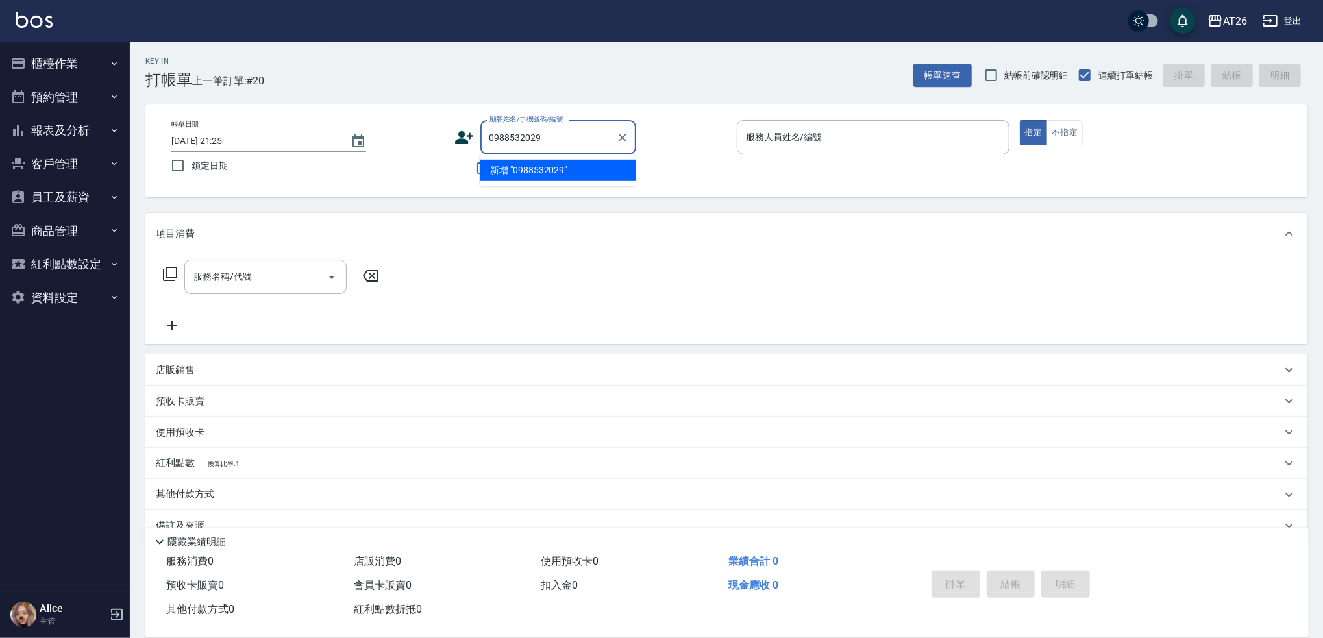
type input "0988532029"
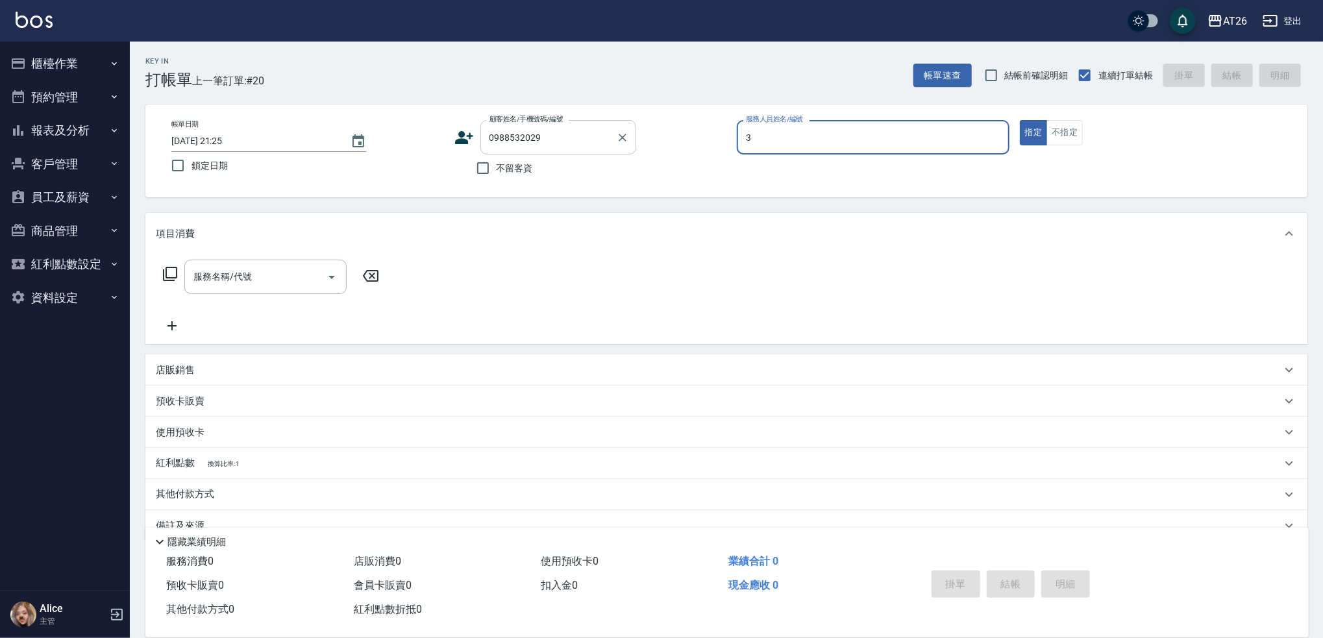
type input "38"
type input "吳語潔/0988532029/null"
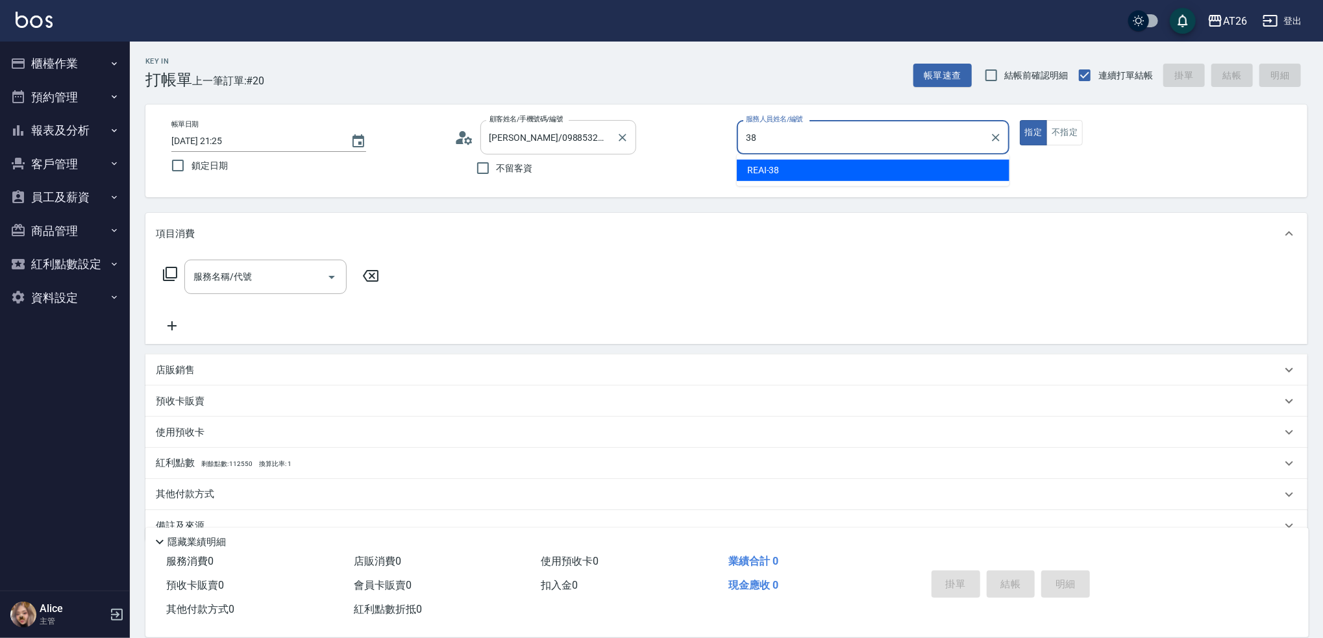
type input "REAI-38"
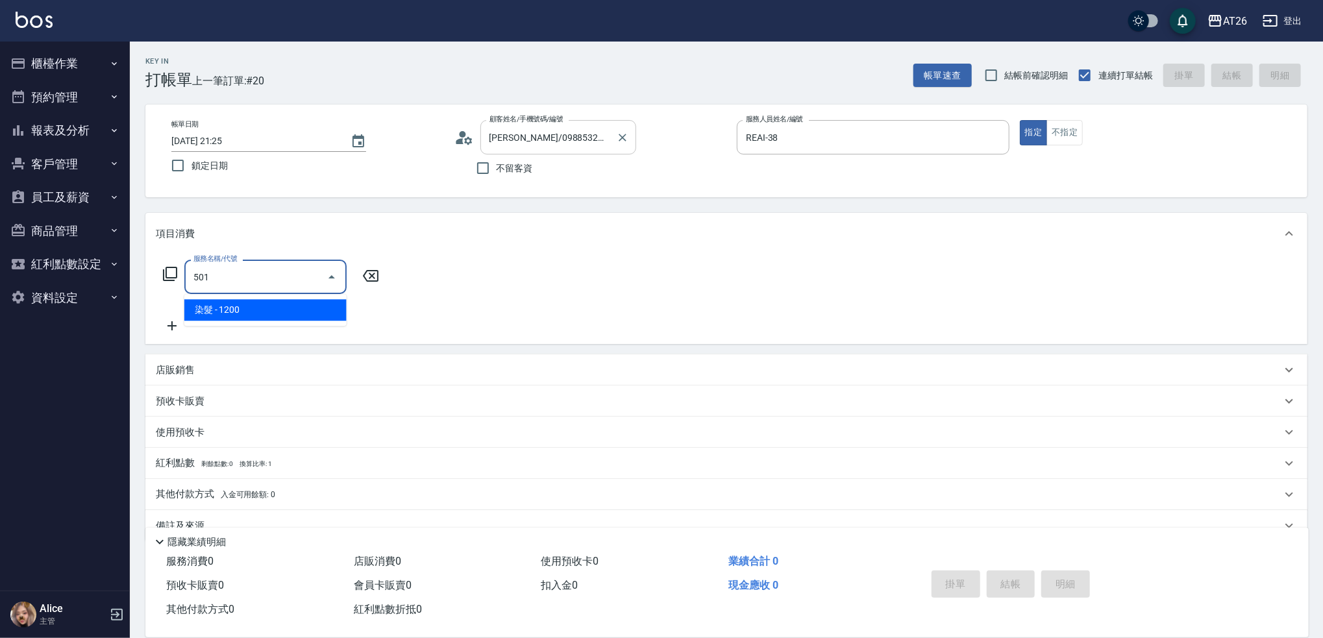
type input "染髮(501)"
type input "120"
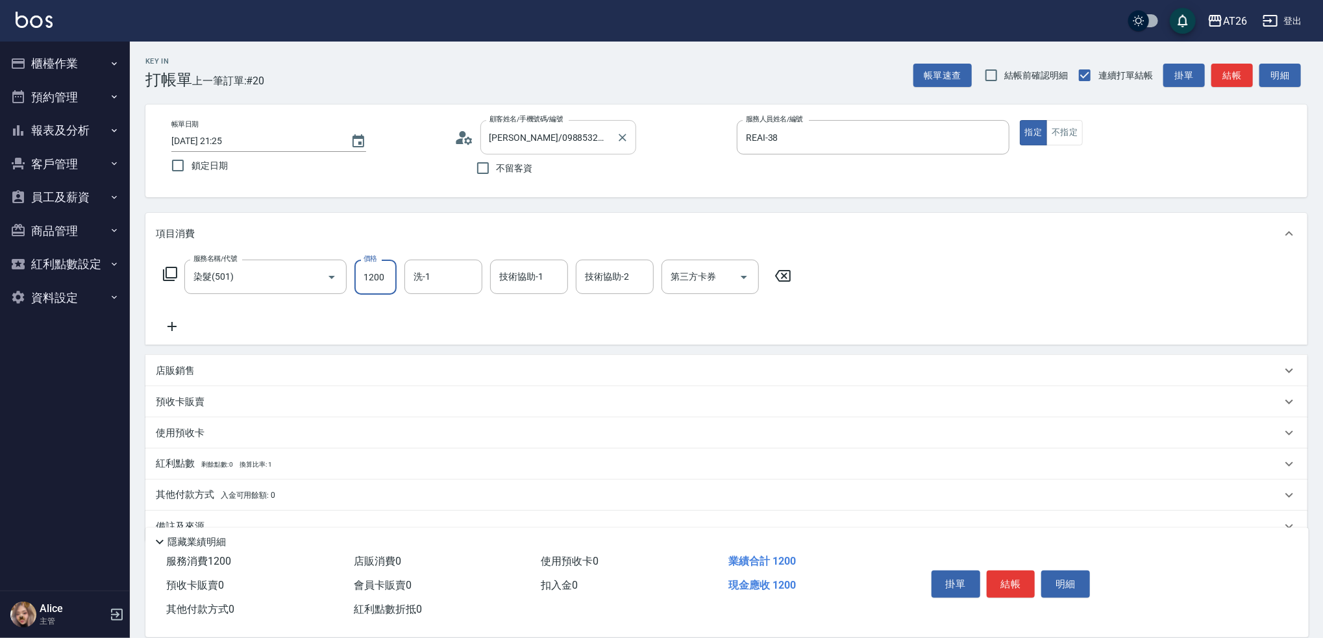
type input "1"
type input "0"
type input "170"
type input "10"
type input "1700"
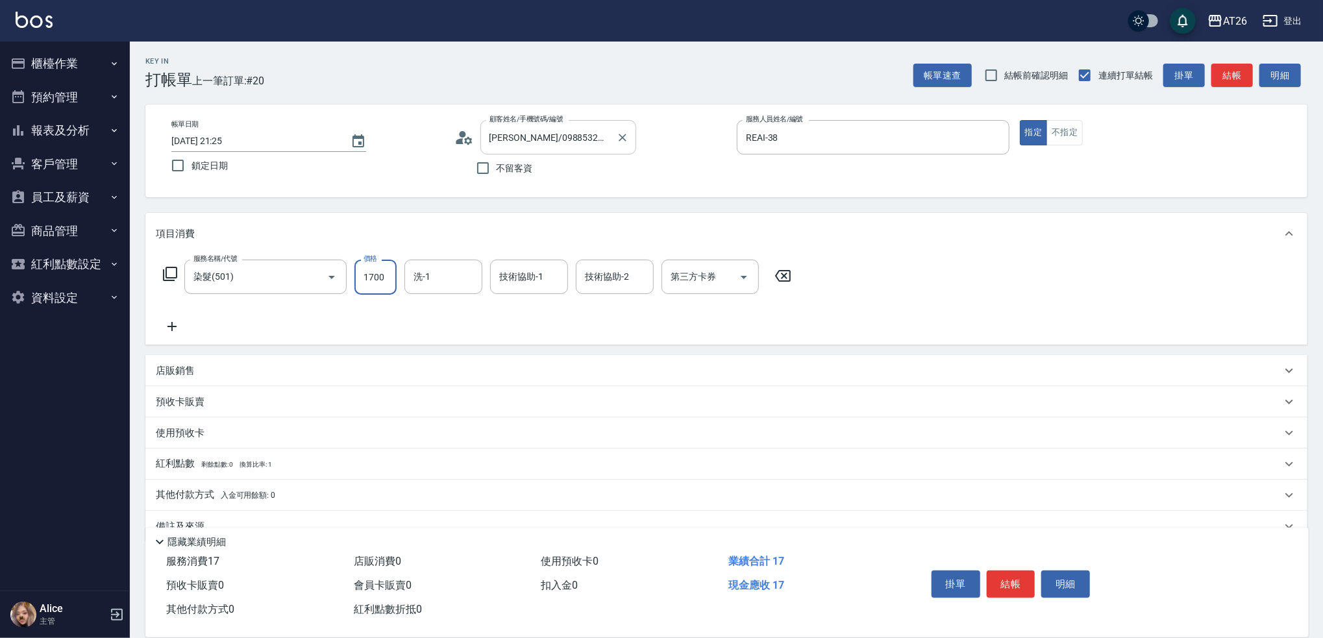
type input "170"
type input "1700"
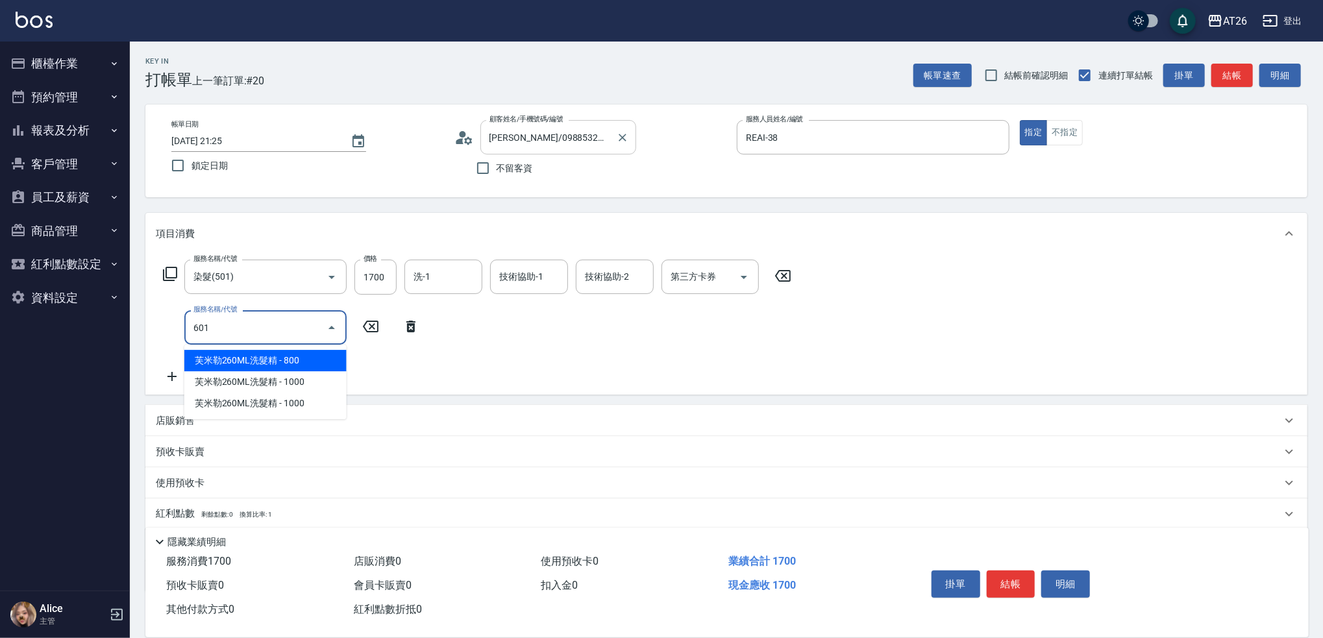
type input "601"
type input "200"
type input "自護髮(601)"
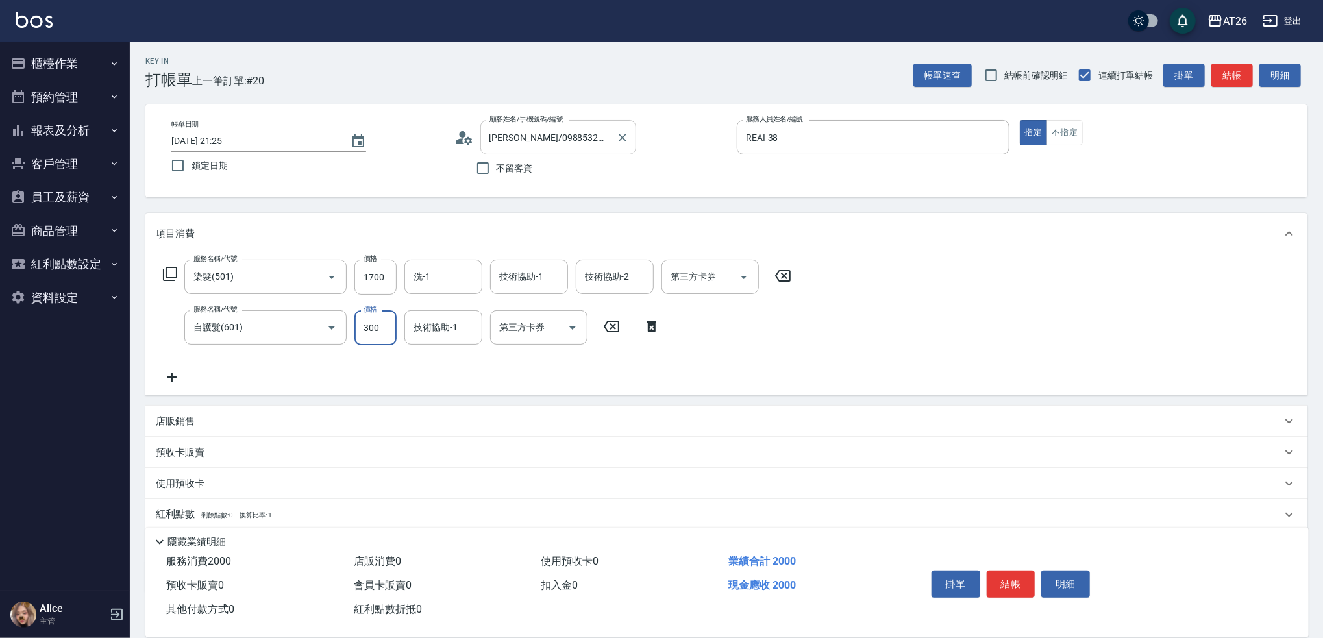
type input "2"
type input "170"
type input "250"
type input "420"
type input "2500"
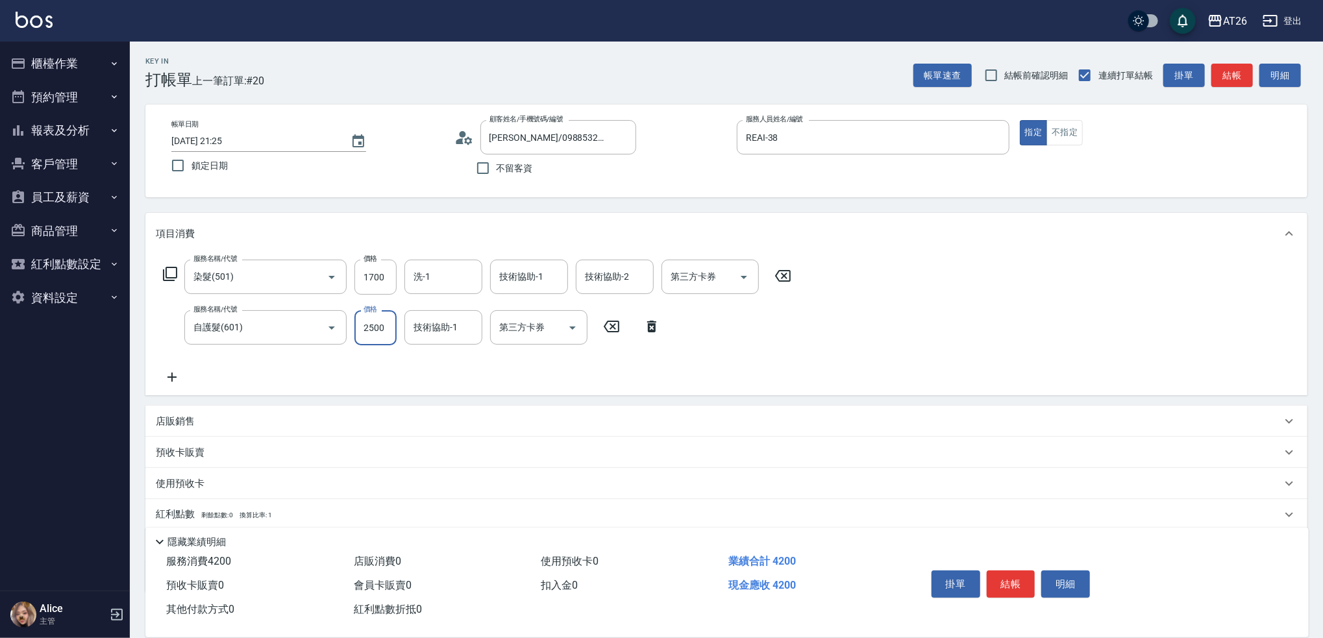
click at [252, 427] on div "店販銷售" at bounding box center [719, 422] width 1126 height 14
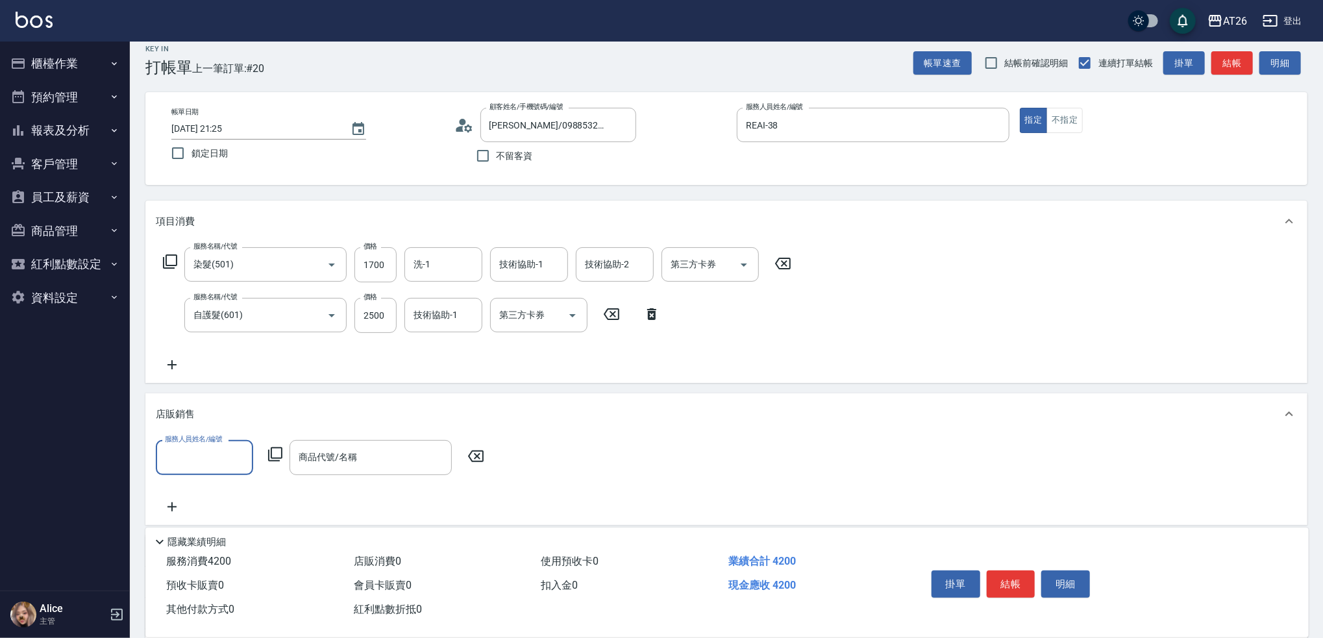
scroll to position [173, 0]
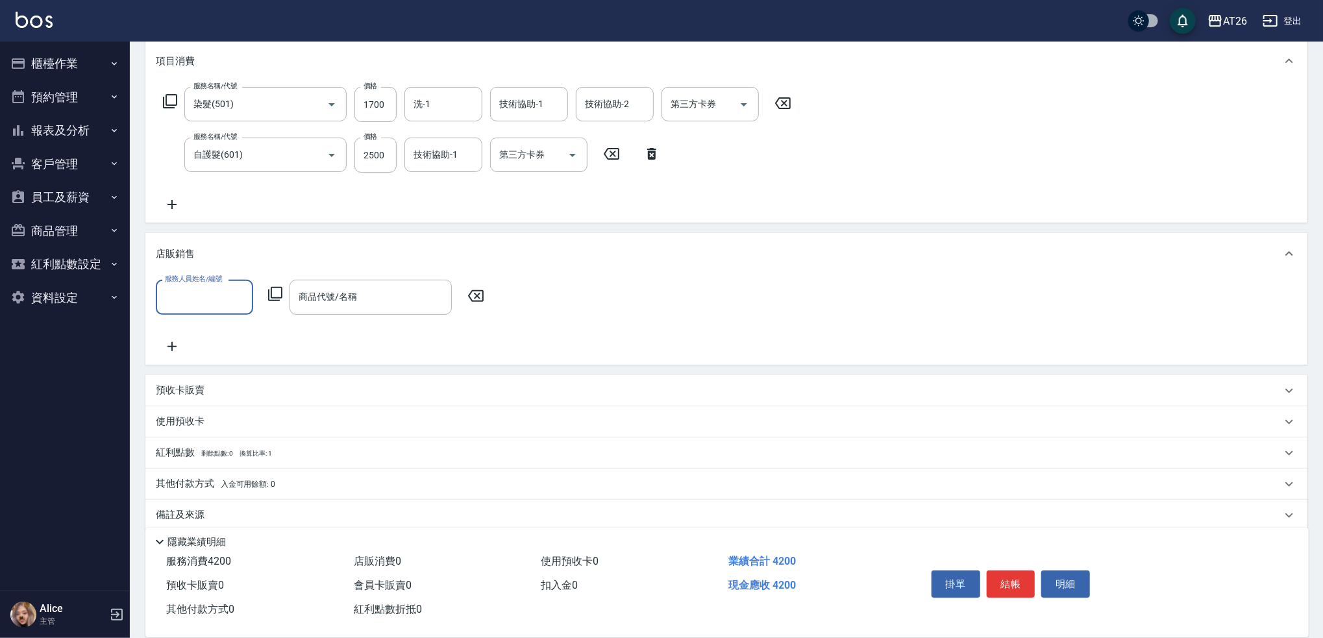
click at [197, 303] on input "服務人員姓名/編號" at bounding box center [205, 297] width 86 height 23
type input "REAI-38"
type input "."
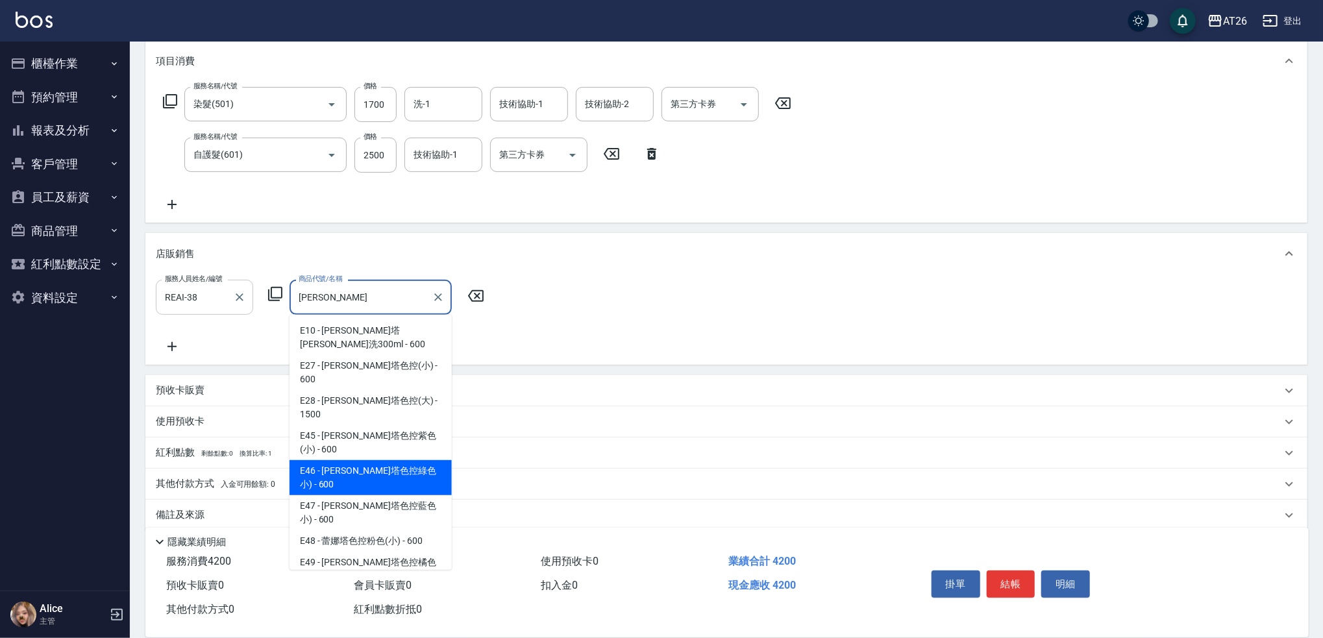
type input "蕾娜塔色控綠色小)"
type input "480"
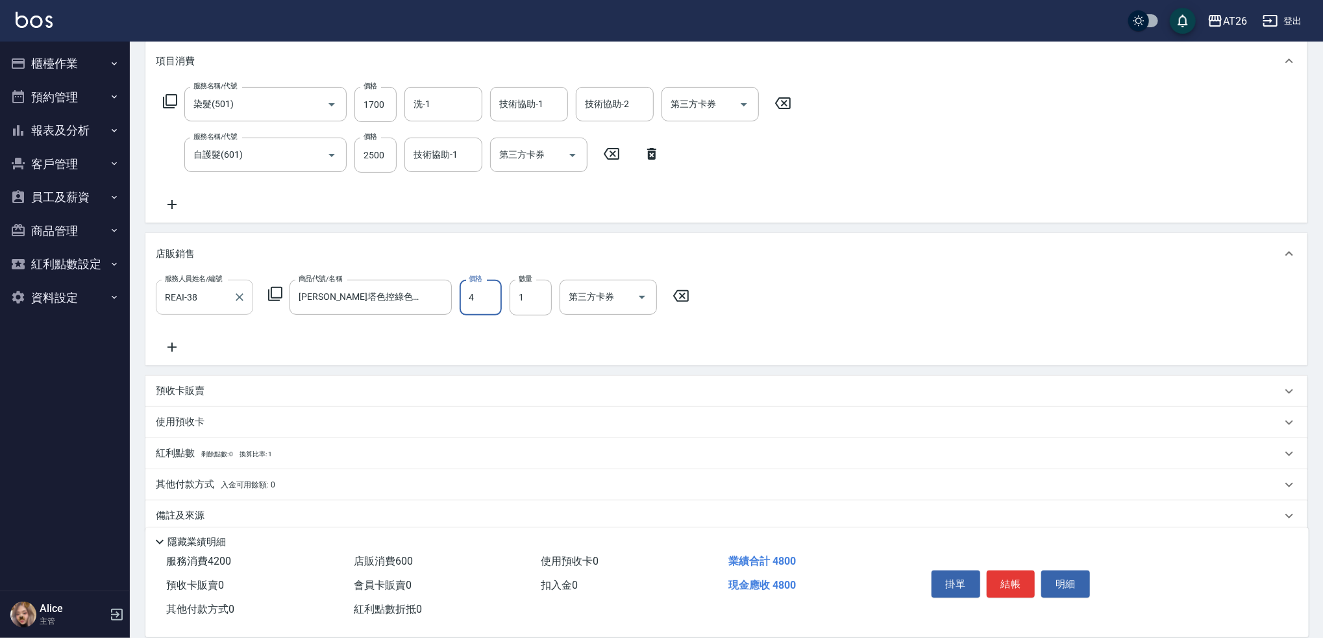
type input "48"
type input "420"
type input "480"
type input "460"
type input "2025/10/07 21:26"
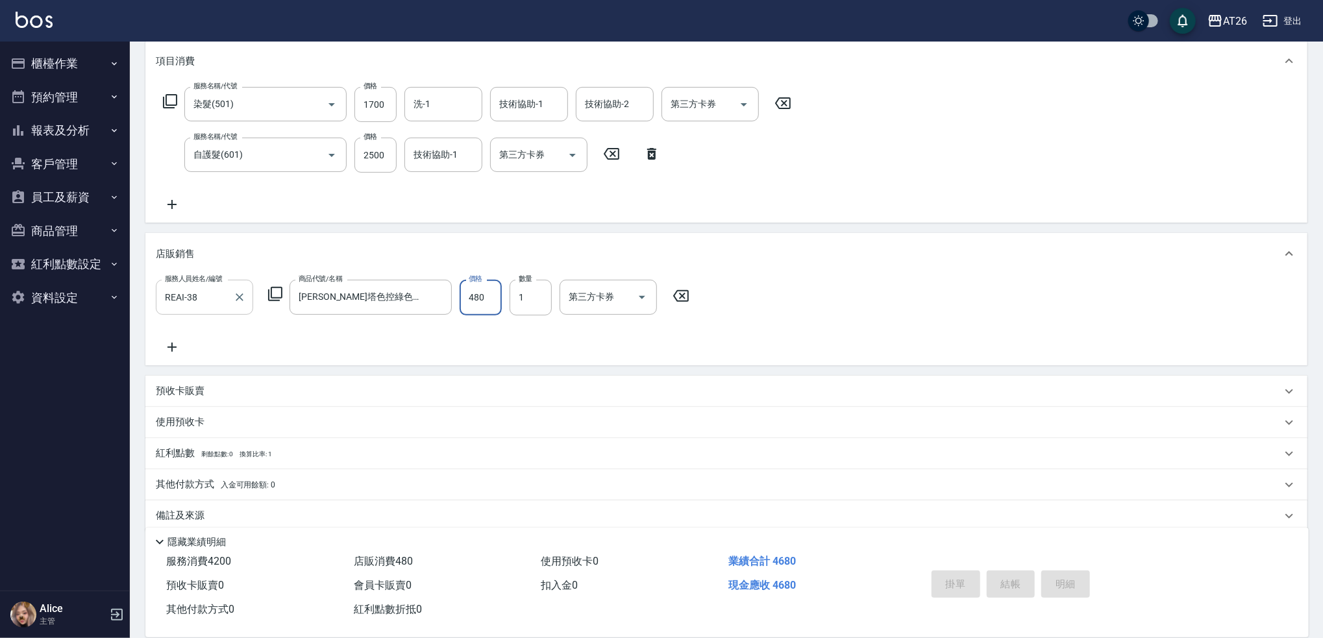
type input "0"
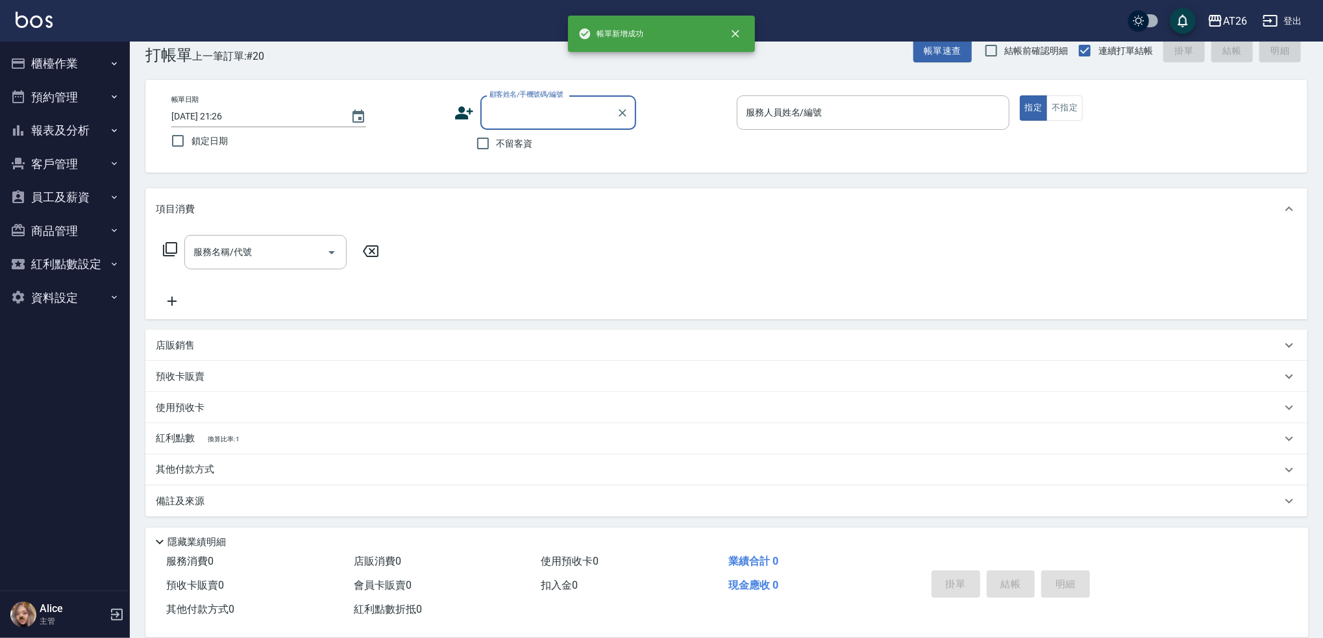
scroll to position [0, 0]
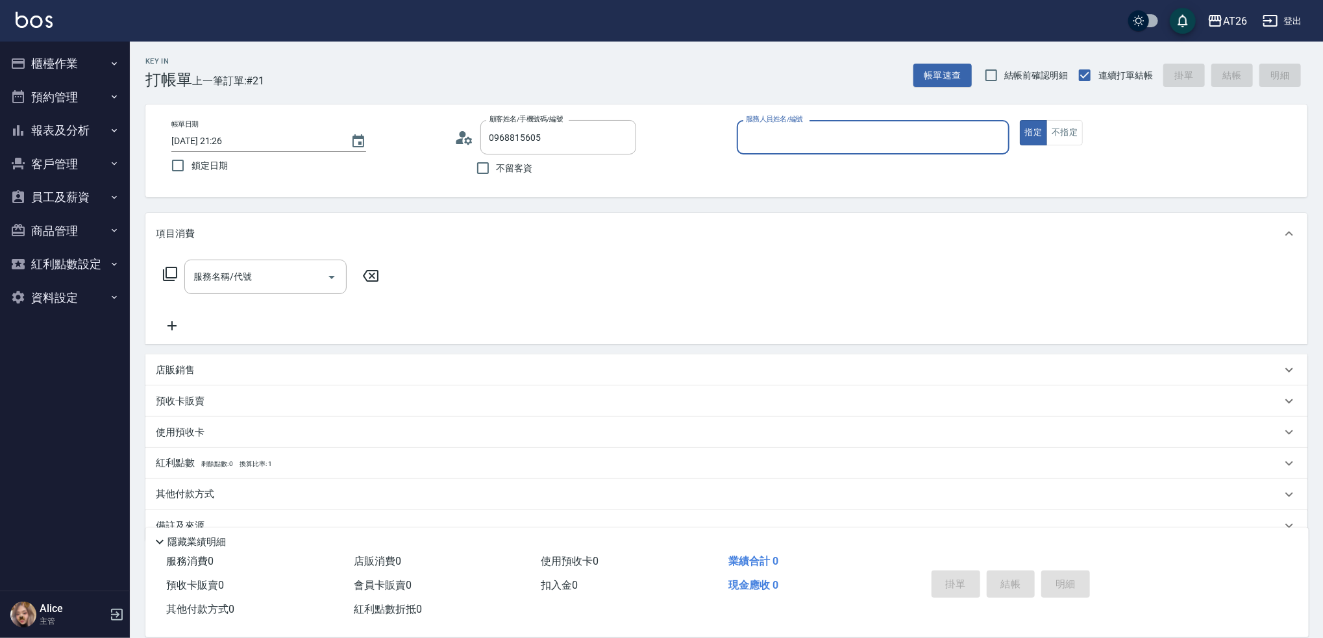
type input "陳心怡/0968815605/null"
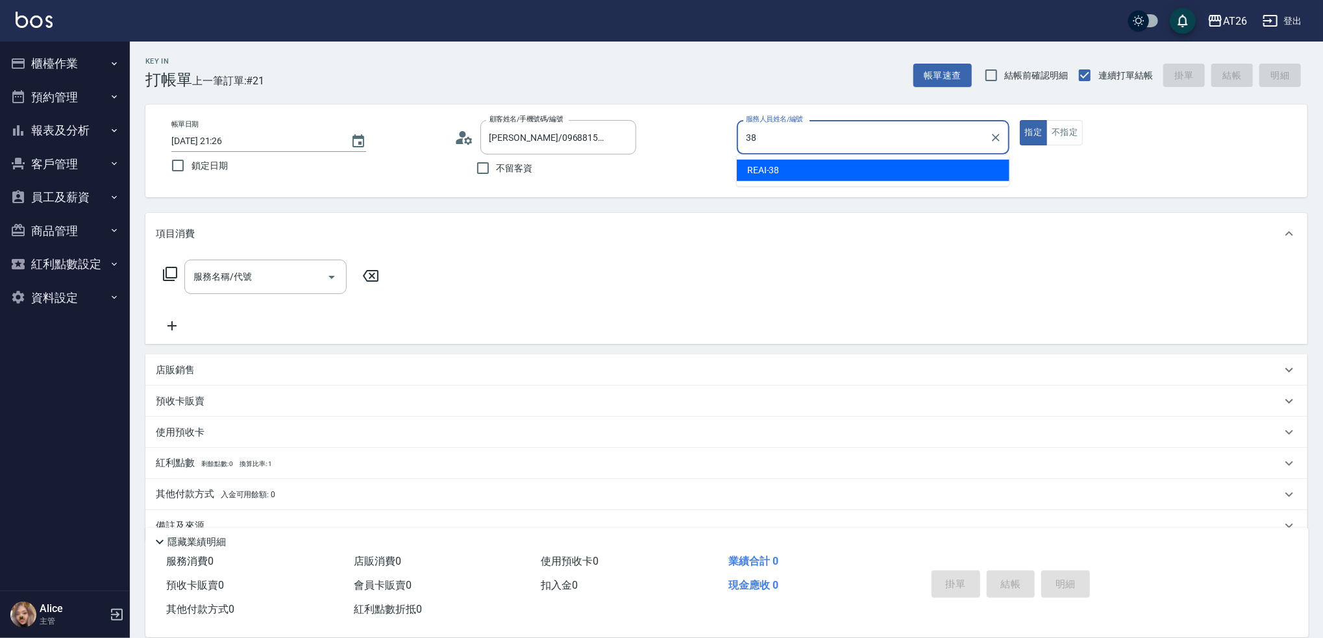
type input "REAI-38"
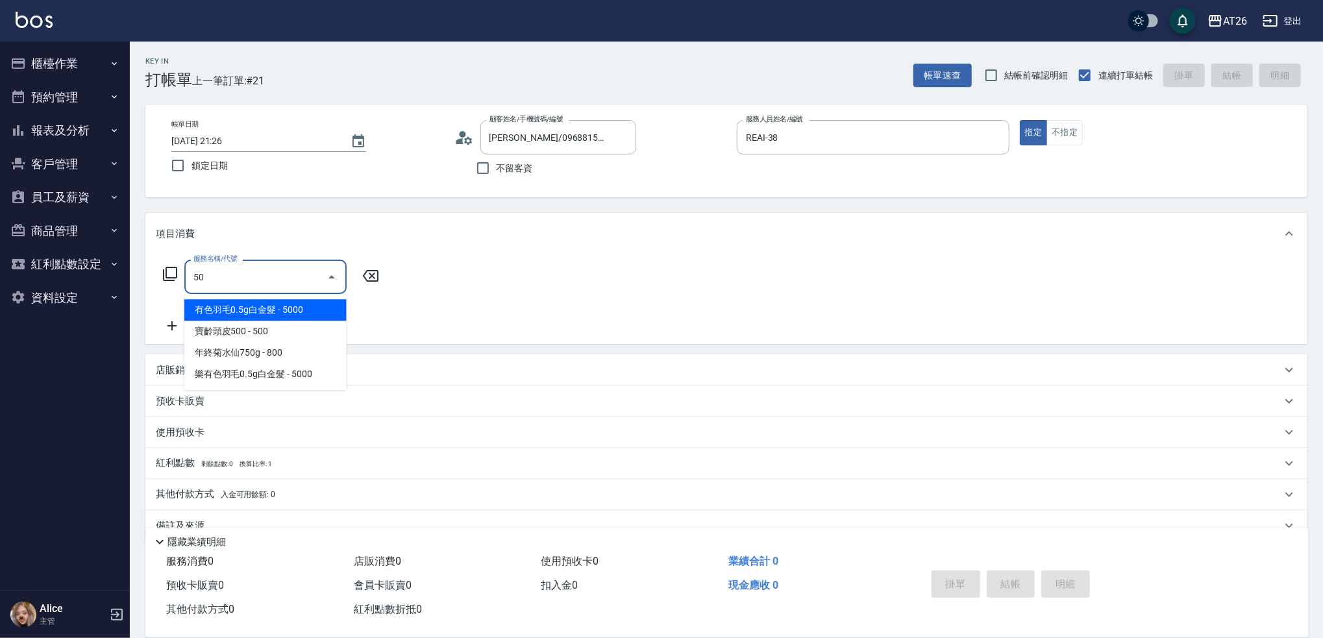
type input "501"
type input "120"
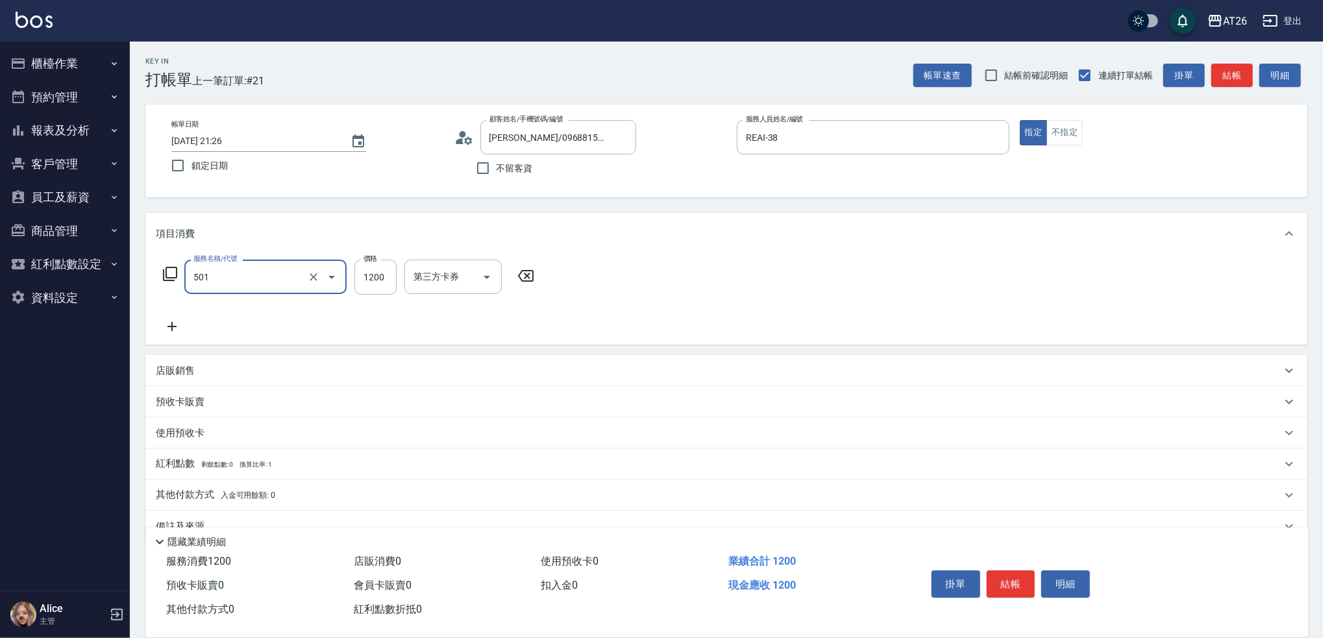
type input "染髮(501)"
type input "2"
type input "0"
type input "250"
type input "20"
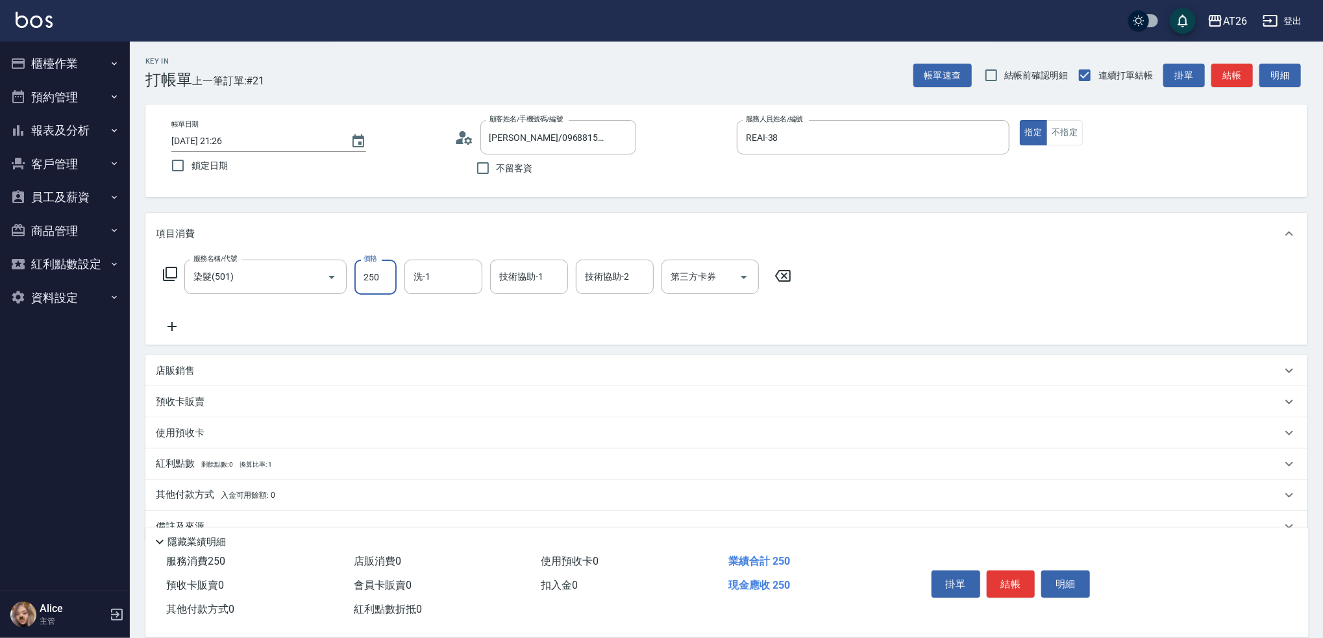
type input "2500"
type input "250"
type input "2500"
type input "tony-46"
click at [193, 363] on div "店販銷售" at bounding box center [726, 370] width 1162 height 31
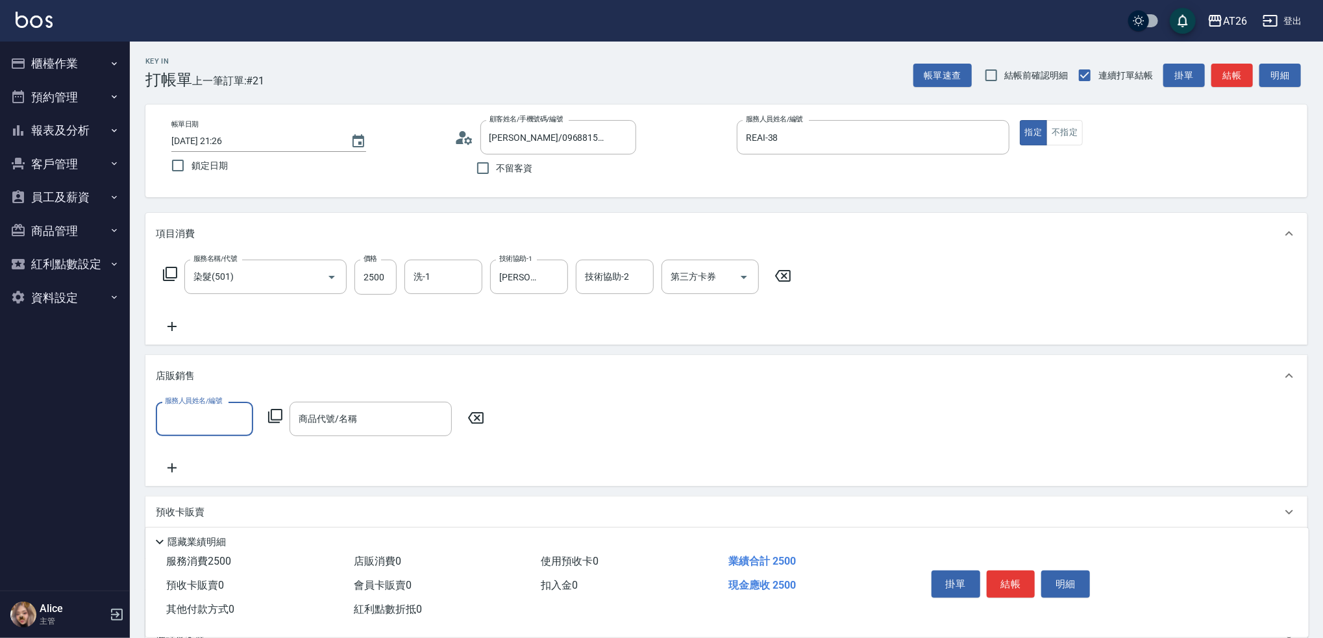
click at [213, 416] on input "服務人員姓名/編號" at bounding box center [205, 419] width 86 height 23
type input "ㄌ"
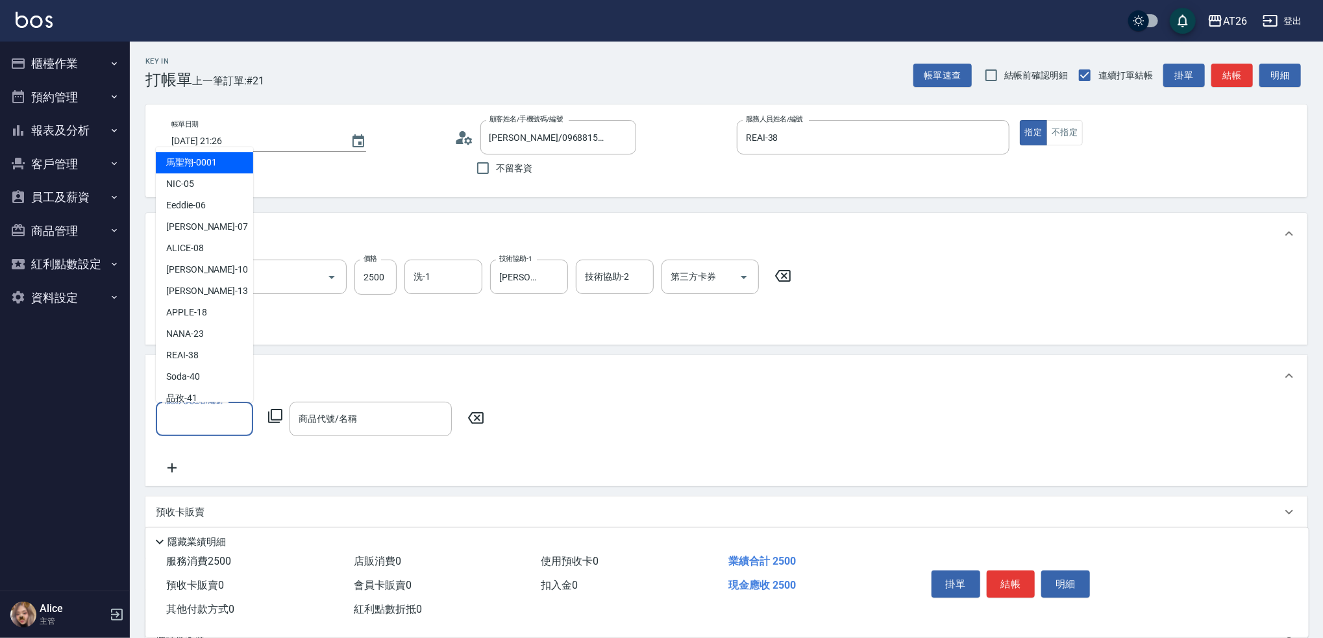
type input "6"
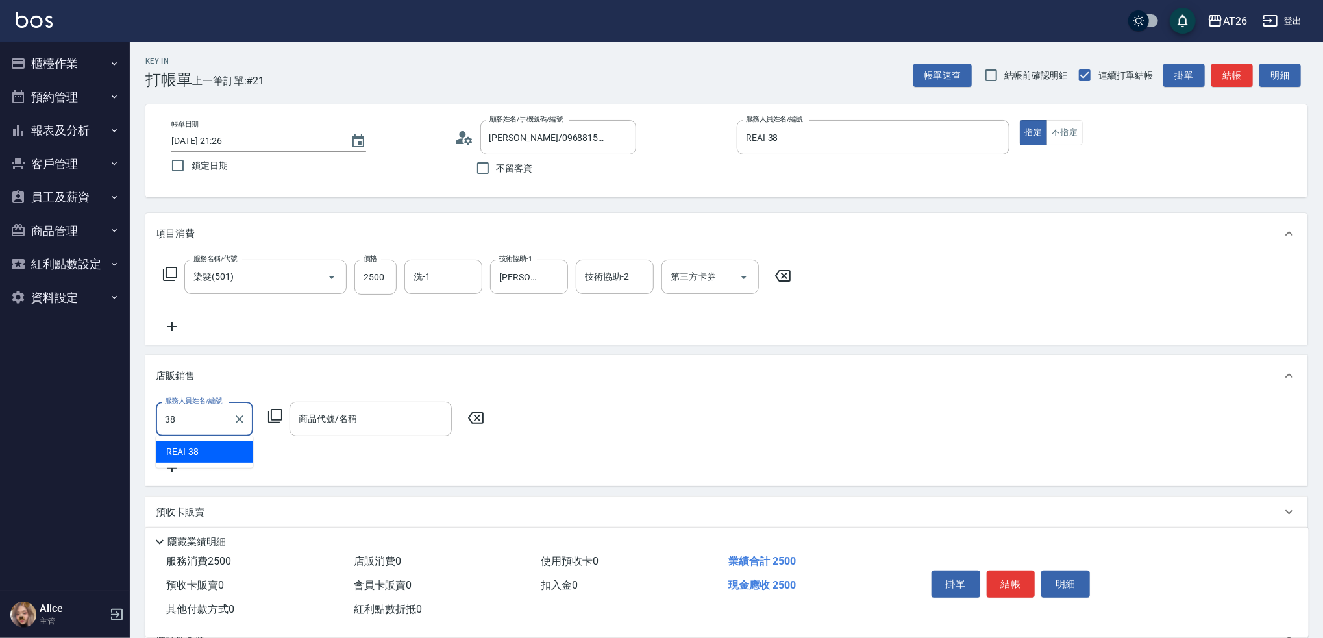
type input "REAI-38"
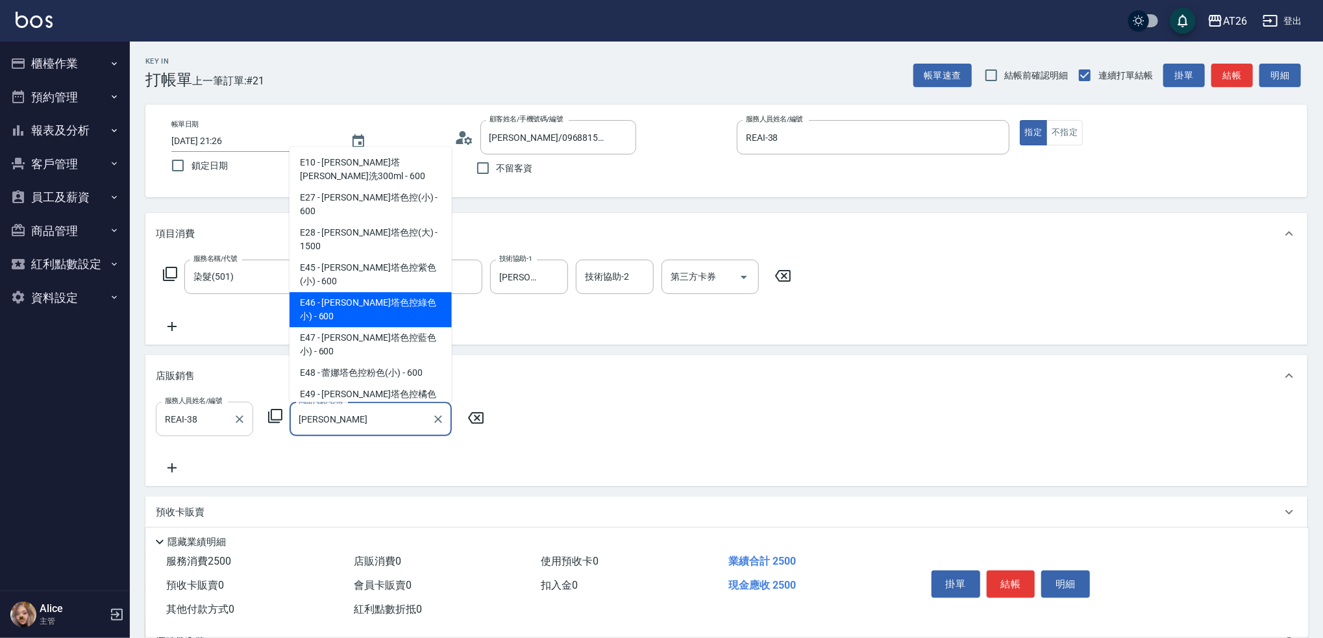
type input "蕾娜塔色控綠色小)"
type input "310"
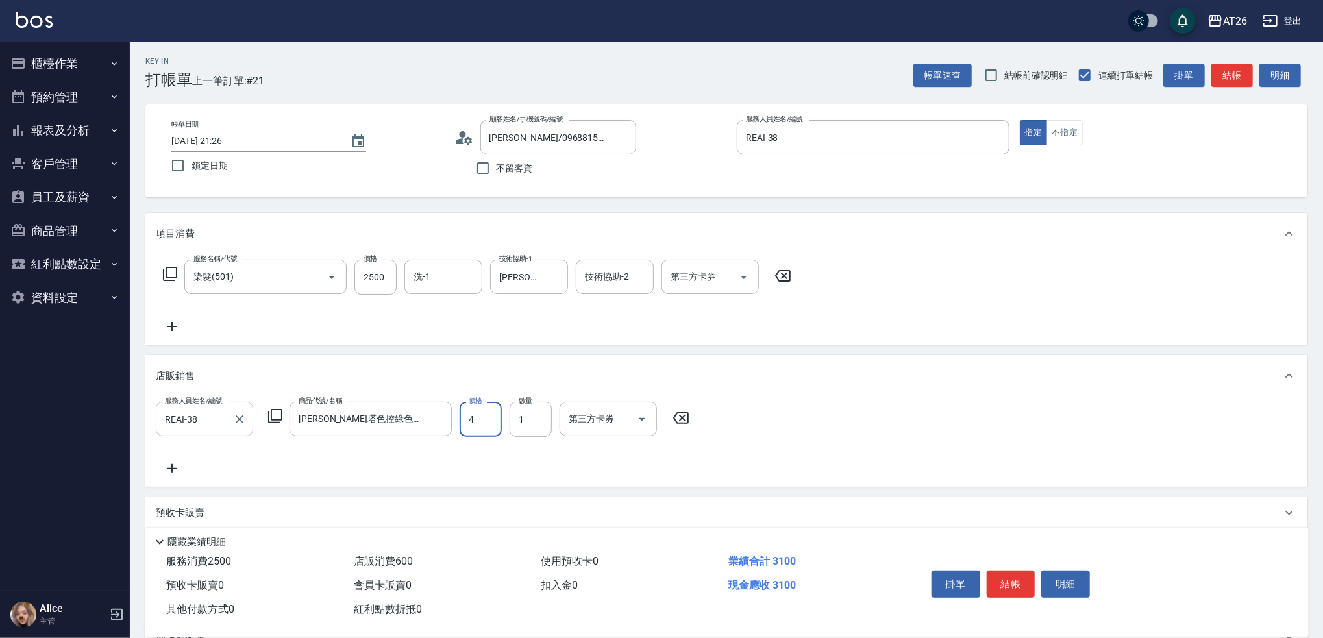
type input "48"
type input "250"
type input "480"
type input "290"
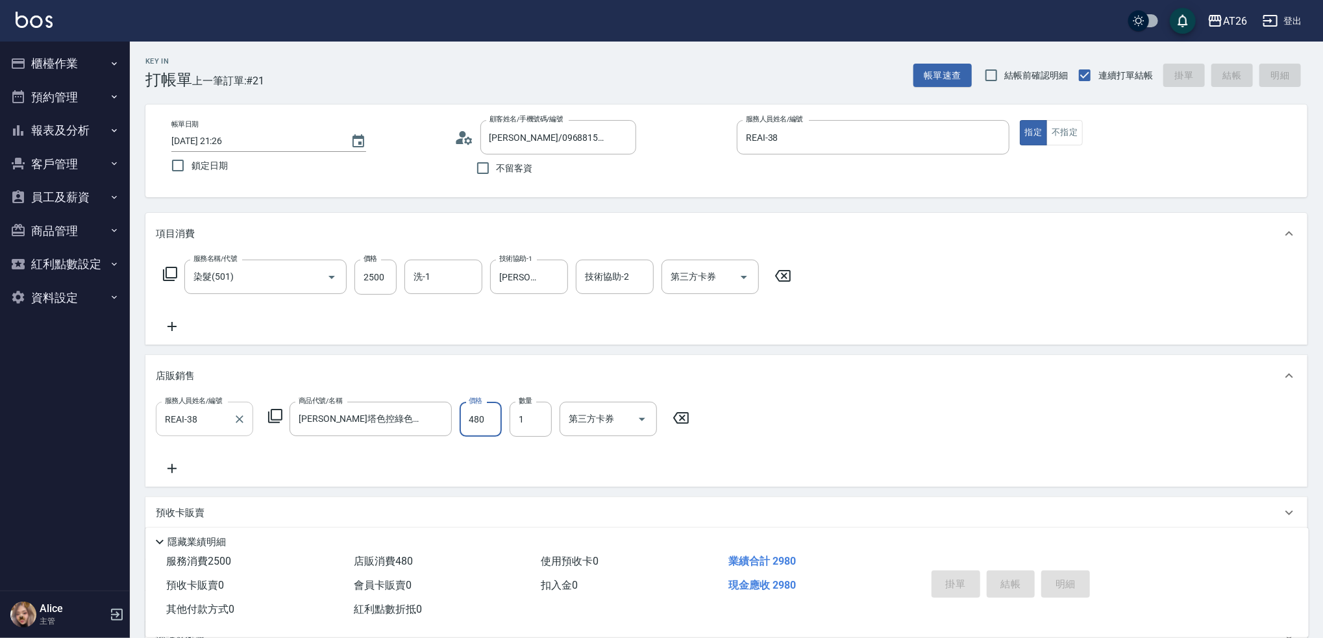
type input "2025/10/07 21:27"
type input "0"
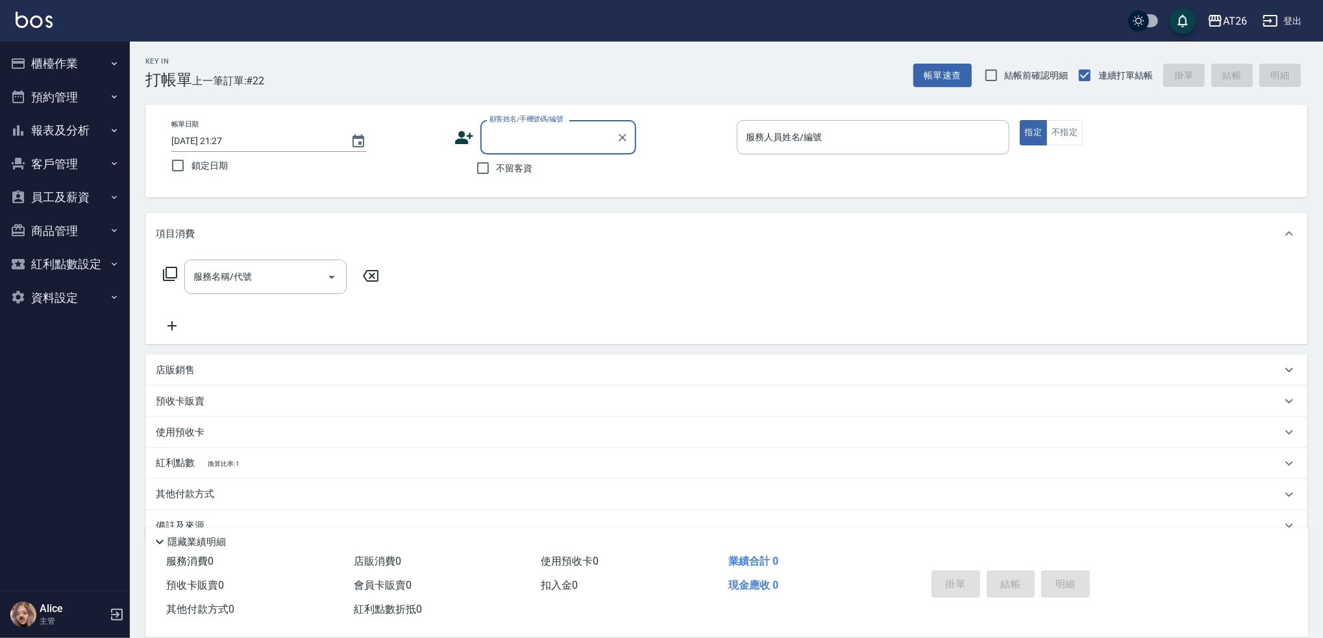
click at [100, 131] on button "報表及分析" at bounding box center [64, 131] width 119 height 34
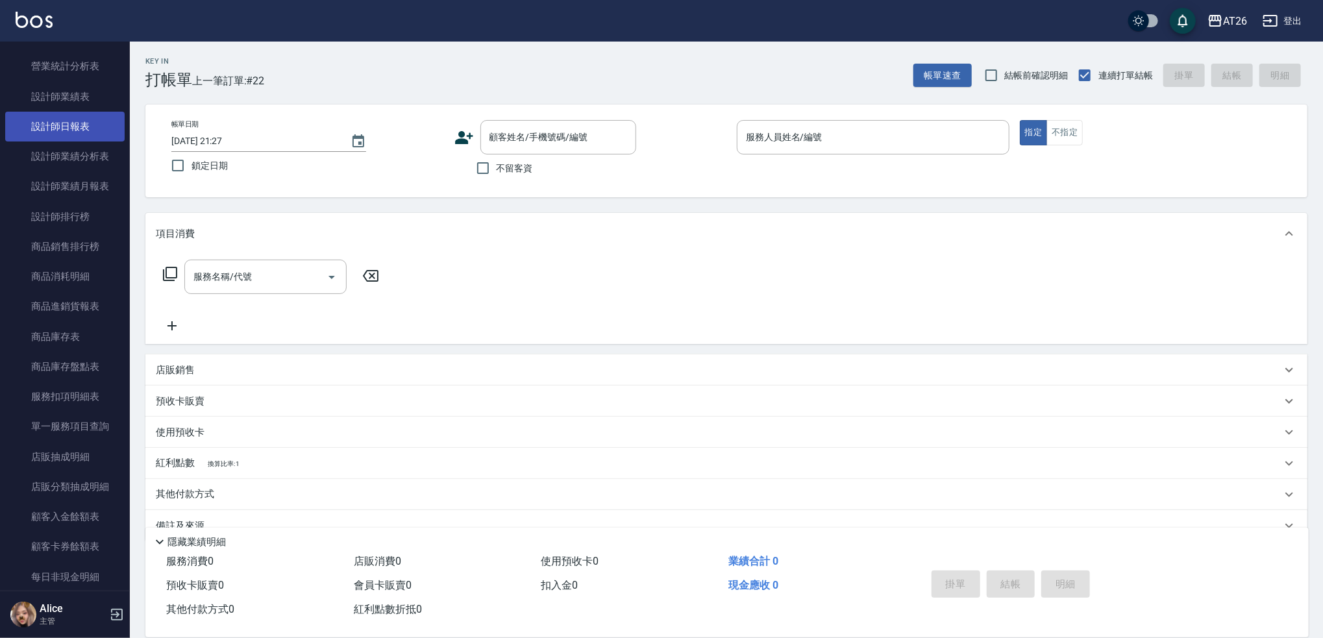
scroll to position [432, 0]
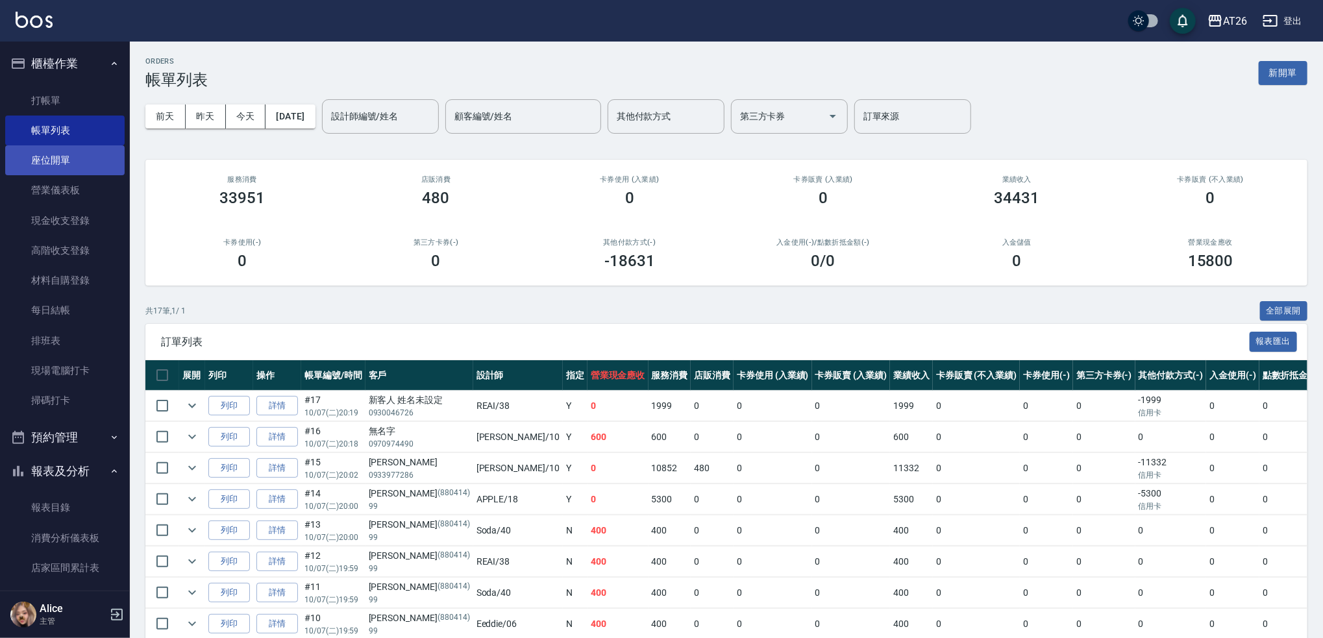
click at [79, 145] on link "座位開單" at bounding box center [64, 160] width 119 height 30
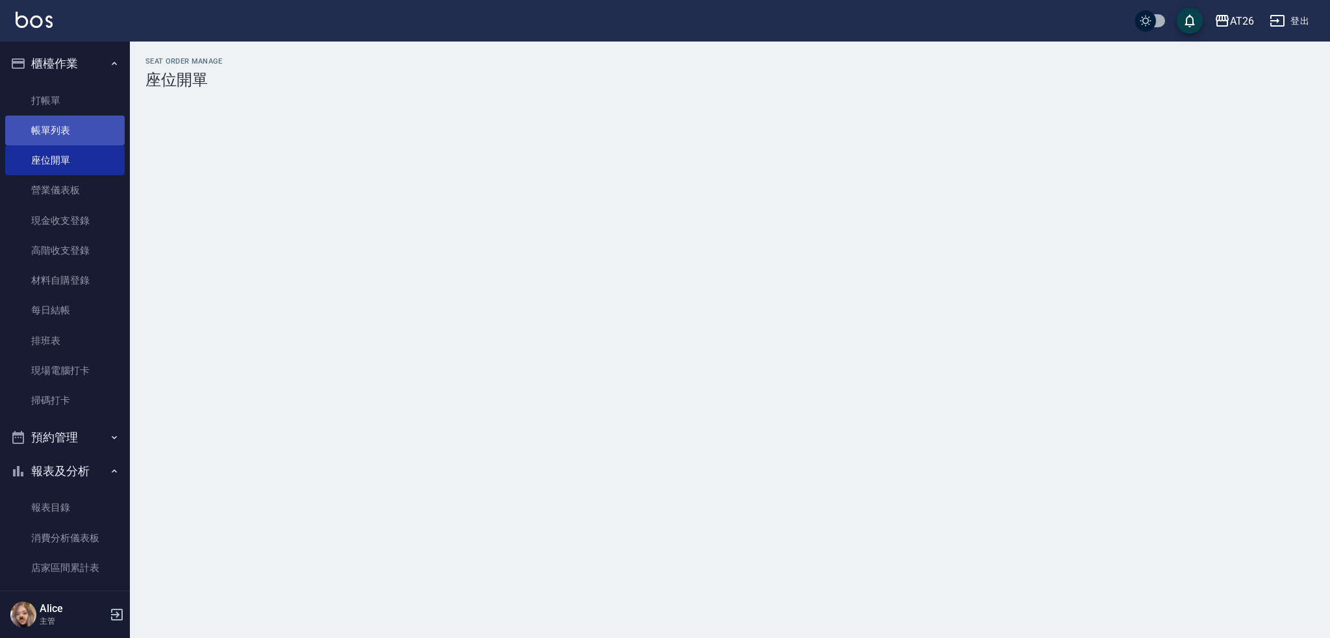
click at [81, 134] on link "帳單列表" at bounding box center [64, 131] width 119 height 30
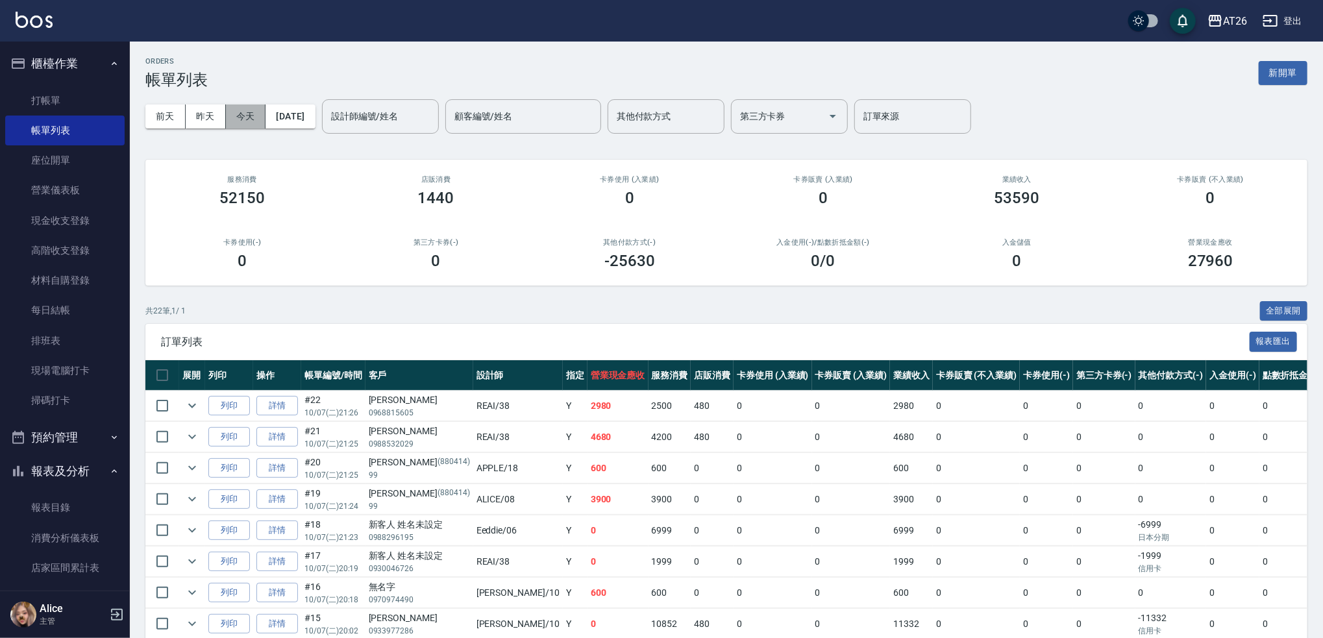
click at [240, 124] on button "今天" at bounding box center [246, 117] width 40 height 24
click at [399, 126] on input "設計師編號/姓名" at bounding box center [380, 116] width 105 height 23
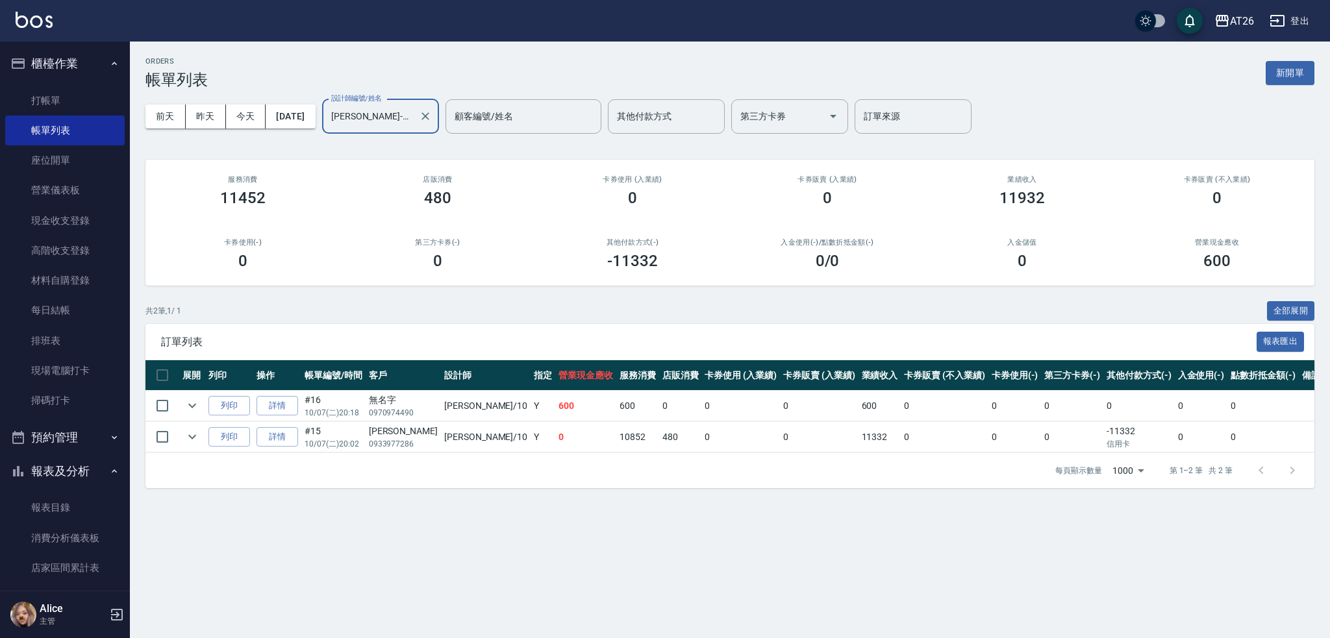
type input "Josh-10"
click at [1323, 623] on div "ORDERS 帳單列表 新開單 前天 昨天 今天 2025/10/07 設計師編號/姓名 Josh-10 設計師編號/姓名 顧客編號/姓名 顧客編號/姓名 其…" at bounding box center [665, 319] width 1330 height 638
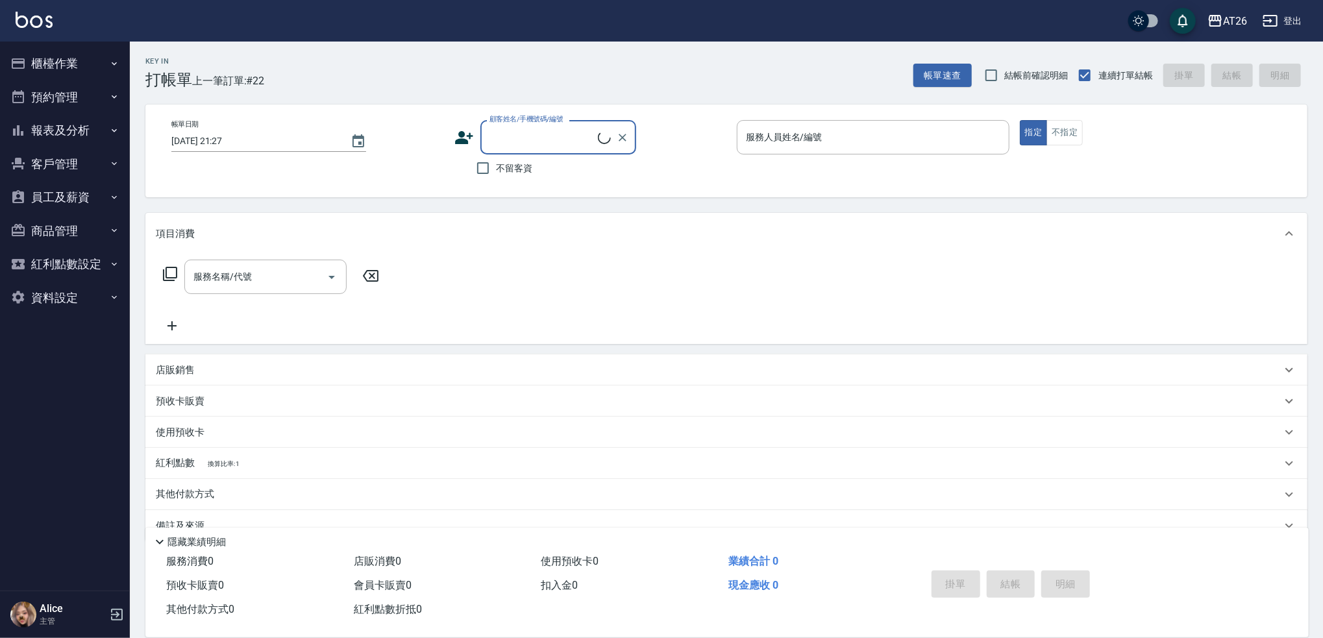
click at [82, 133] on button "報表及分析" at bounding box center [64, 131] width 119 height 34
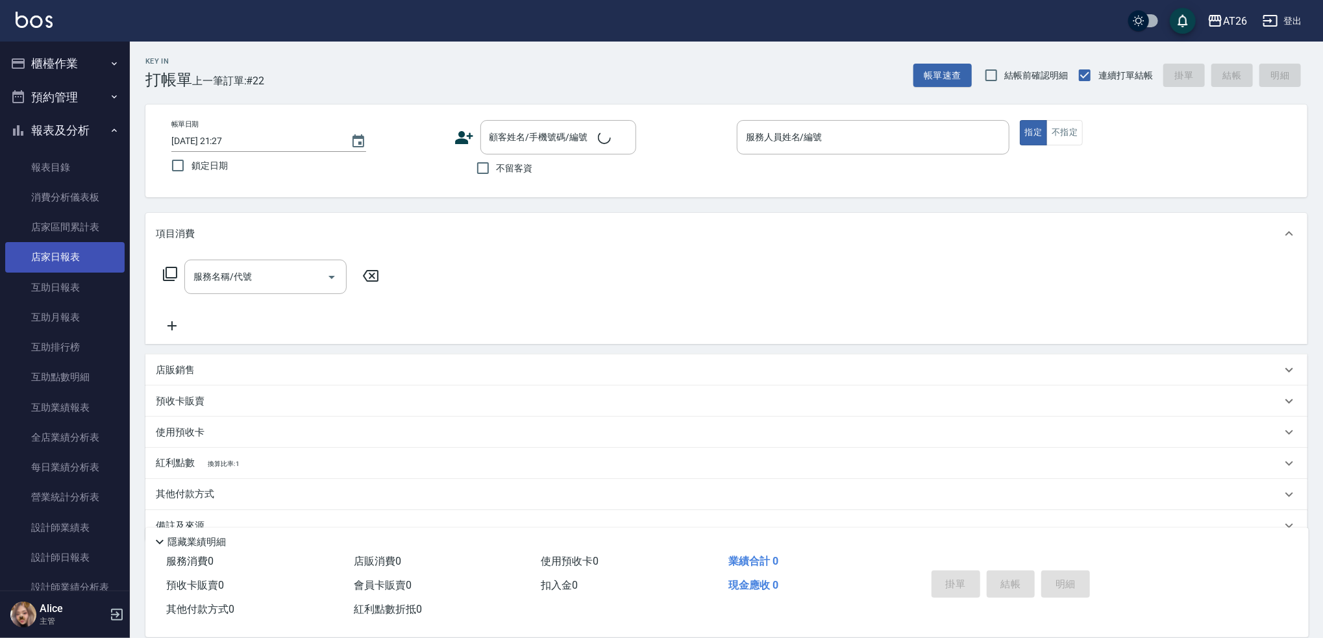
click at [68, 253] on link "店家日報表" at bounding box center [64, 257] width 119 height 30
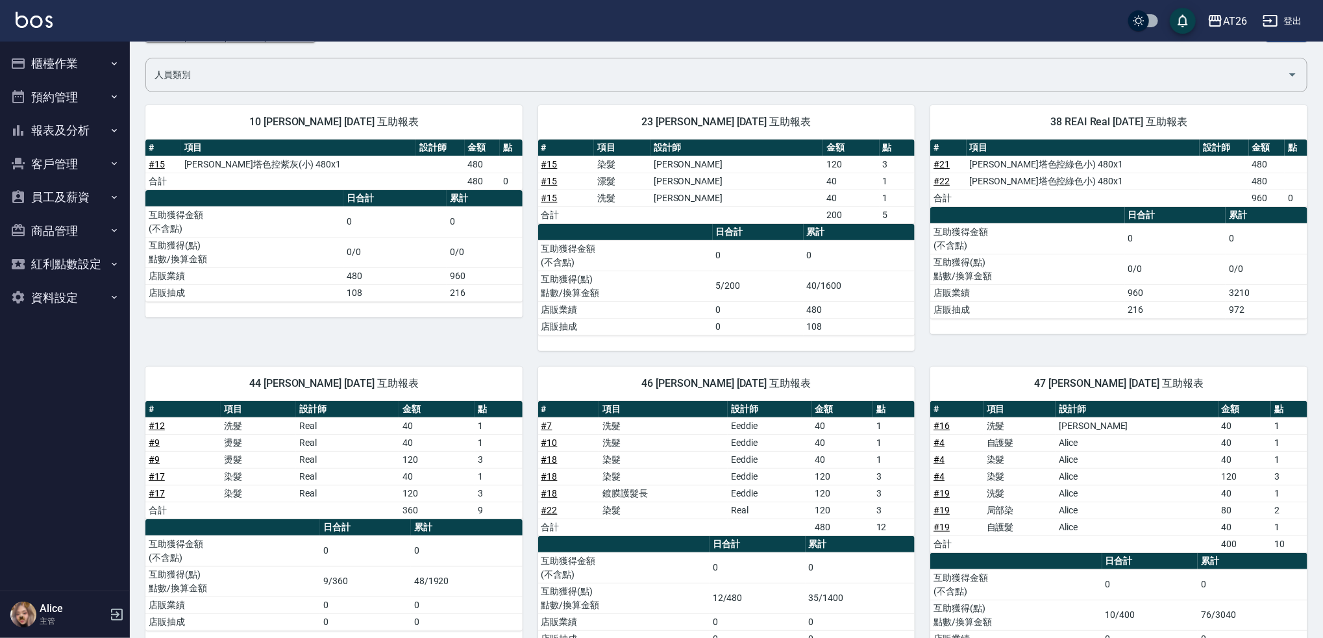
scroll to position [144, 0]
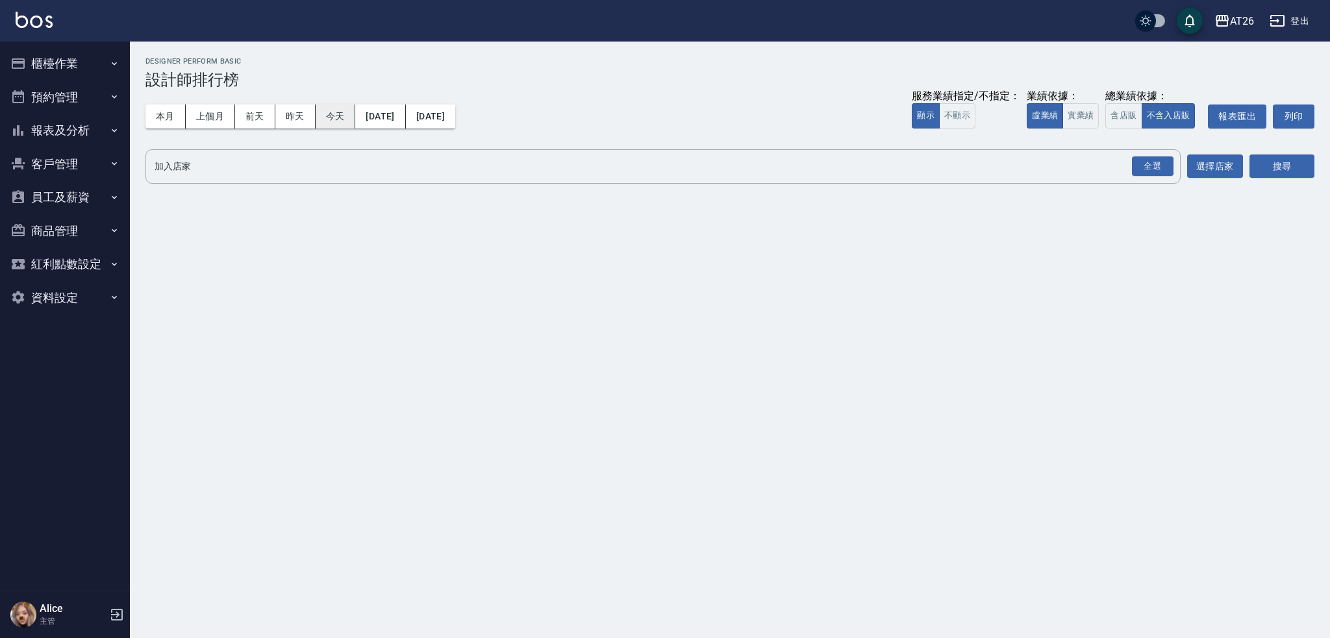
click at [337, 114] on button "今天" at bounding box center [336, 117] width 40 height 24
click at [1057, 112] on button "虛業績" at bounding box center [1045, 115] width 36 height 25
click at [1072, 112] on button "實業績" at bounding box center [1080, 115] width 36 height 25
click at [1154, 171] on div "全選" at bounding box center [1153, 166] width 42 height 20
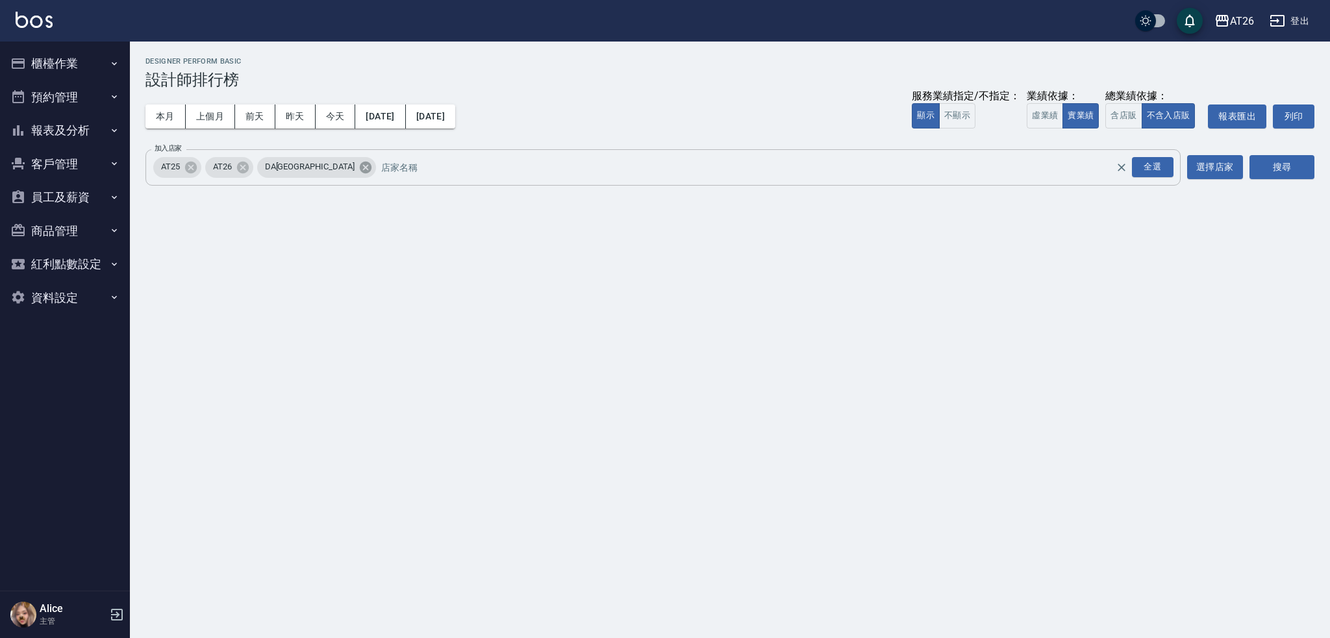
click at [360, 164] on icon at bounding box center [366, 167] width 12 height 12
click at [195, 165] on icon at bounding box center [191, 167] width 12 height 12
click at [1282, 178] on button "搜尋" at bounding box center [1281, 167] width 65 height 24
